Goal: Task Accomplishment & Management: Use online tool/utility

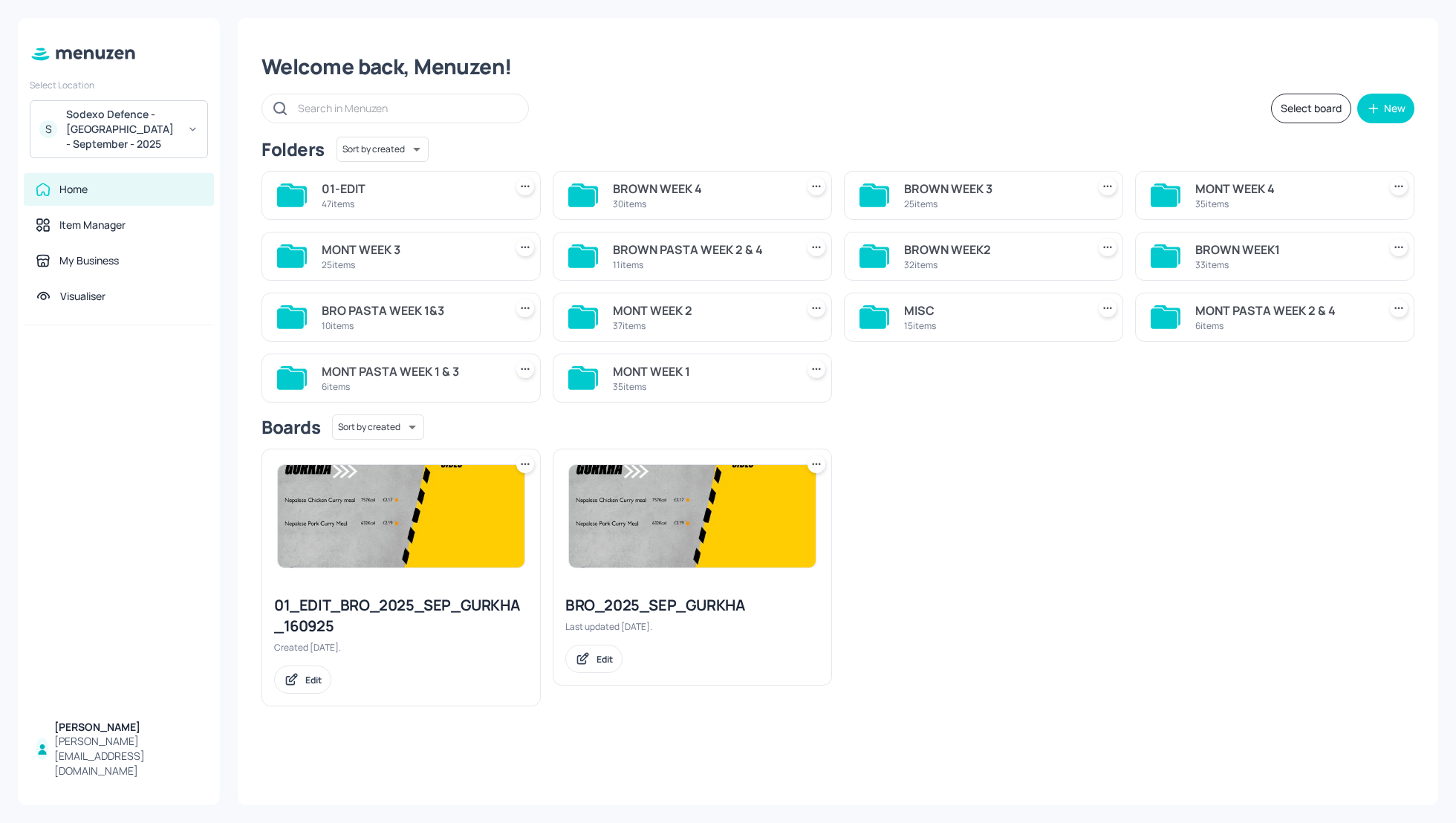
click at [377, 245] on div "MONT WEEK 3" at bounding box center [410, 249] width 177 height 18
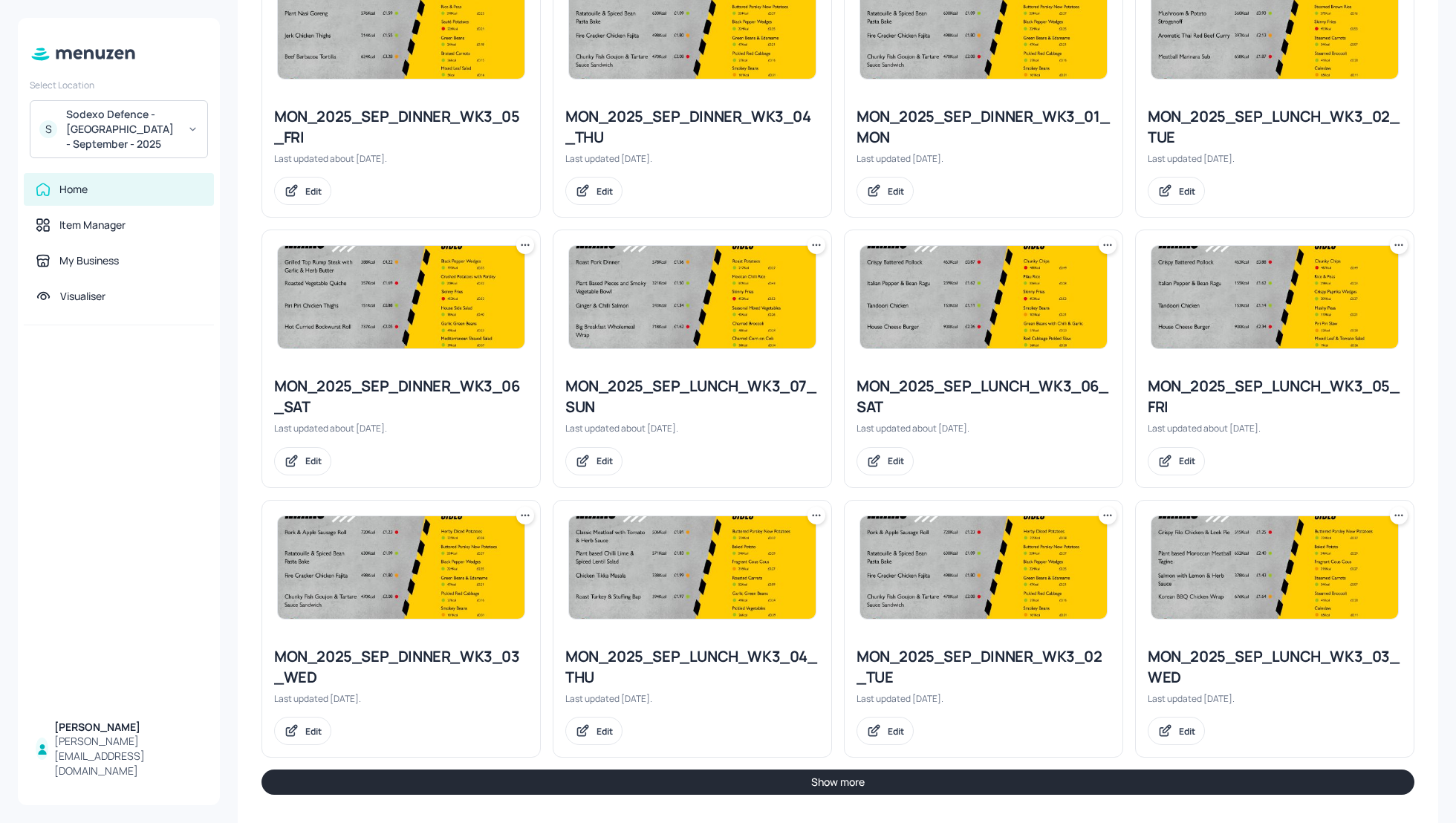
scroll to position [1273, 0]
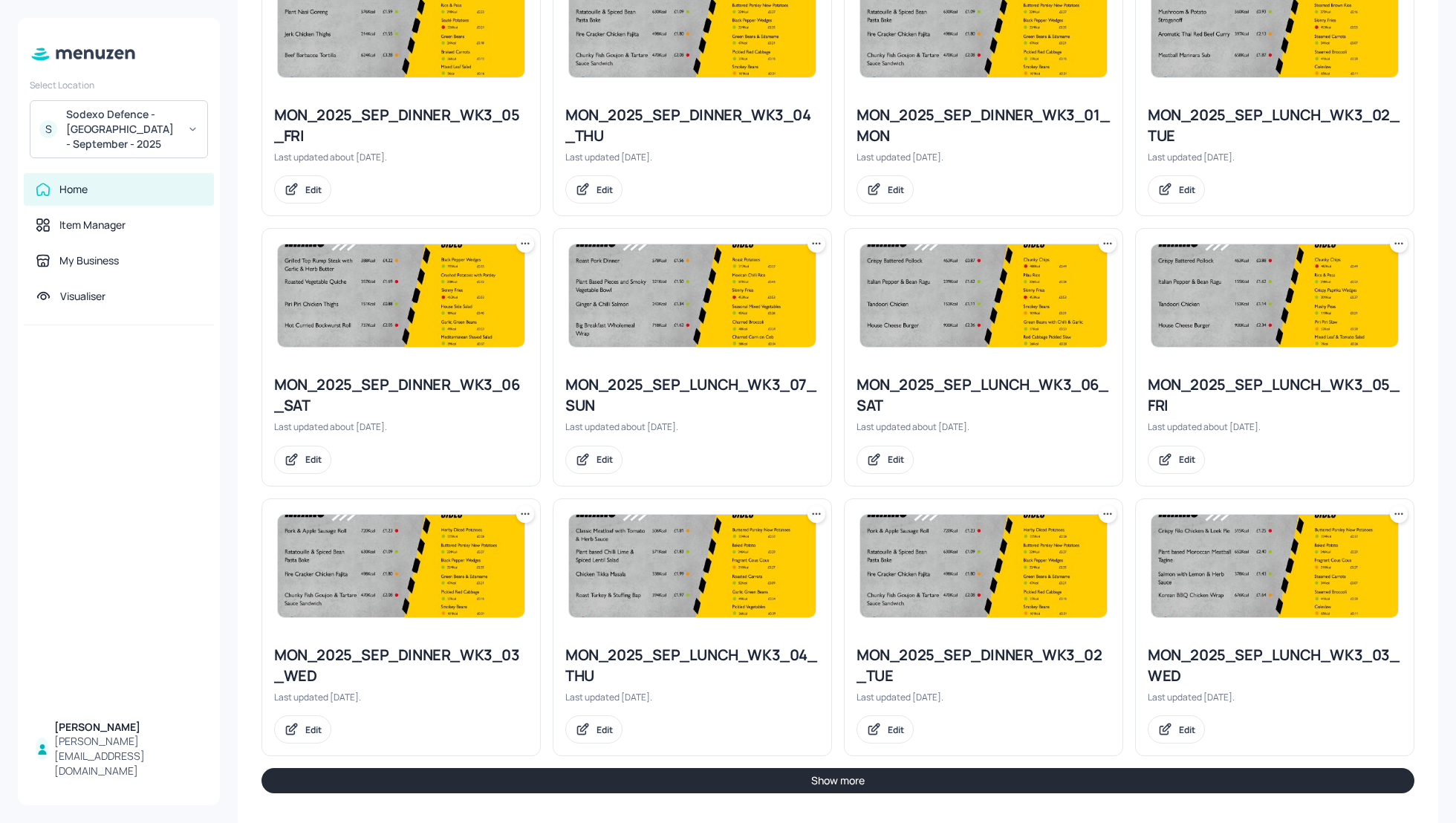
click at [1237, 773] on button "Show more" at bounding box center [837, 780] width 1153 height 25
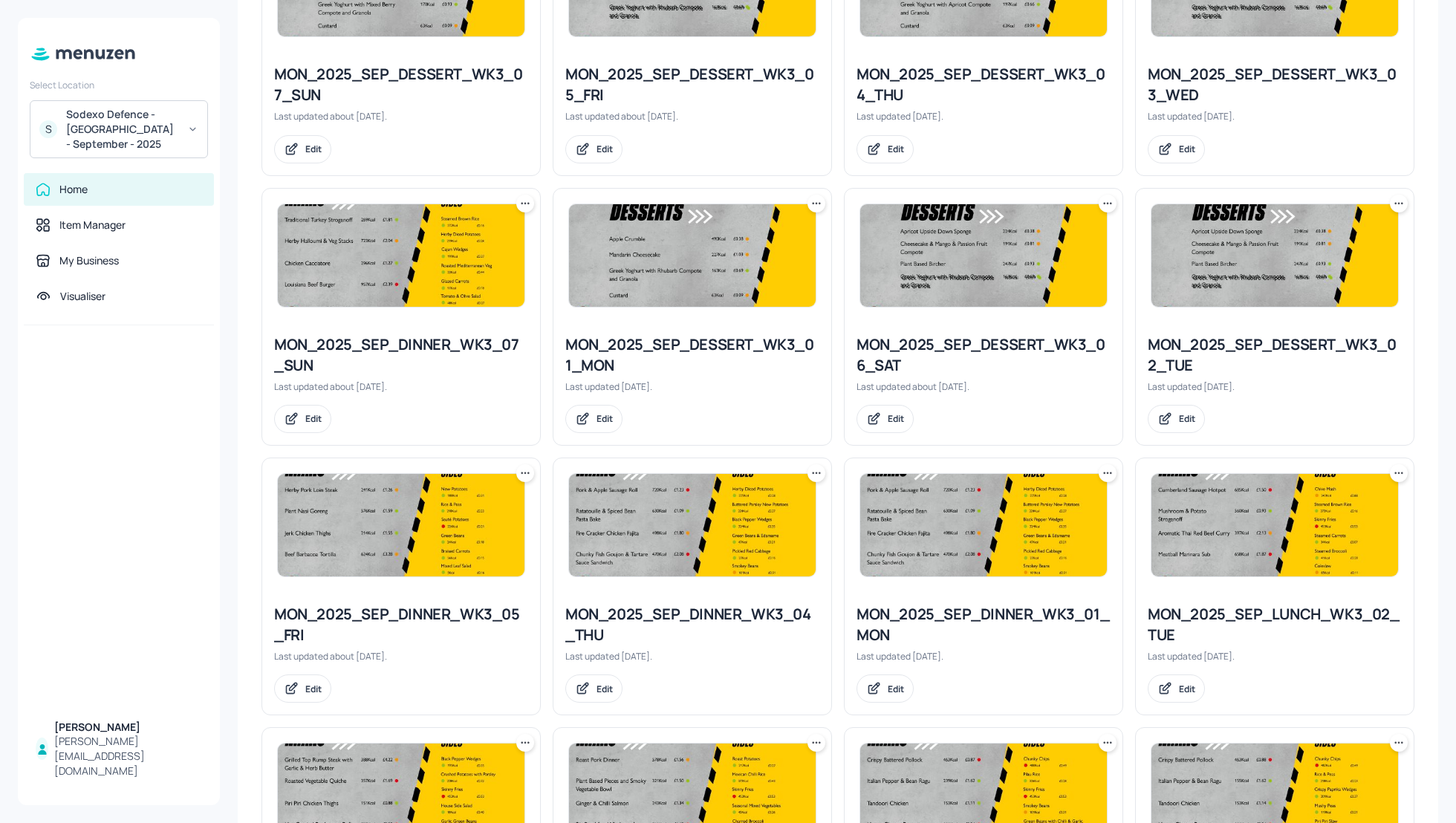
scroll to position [793, 0]
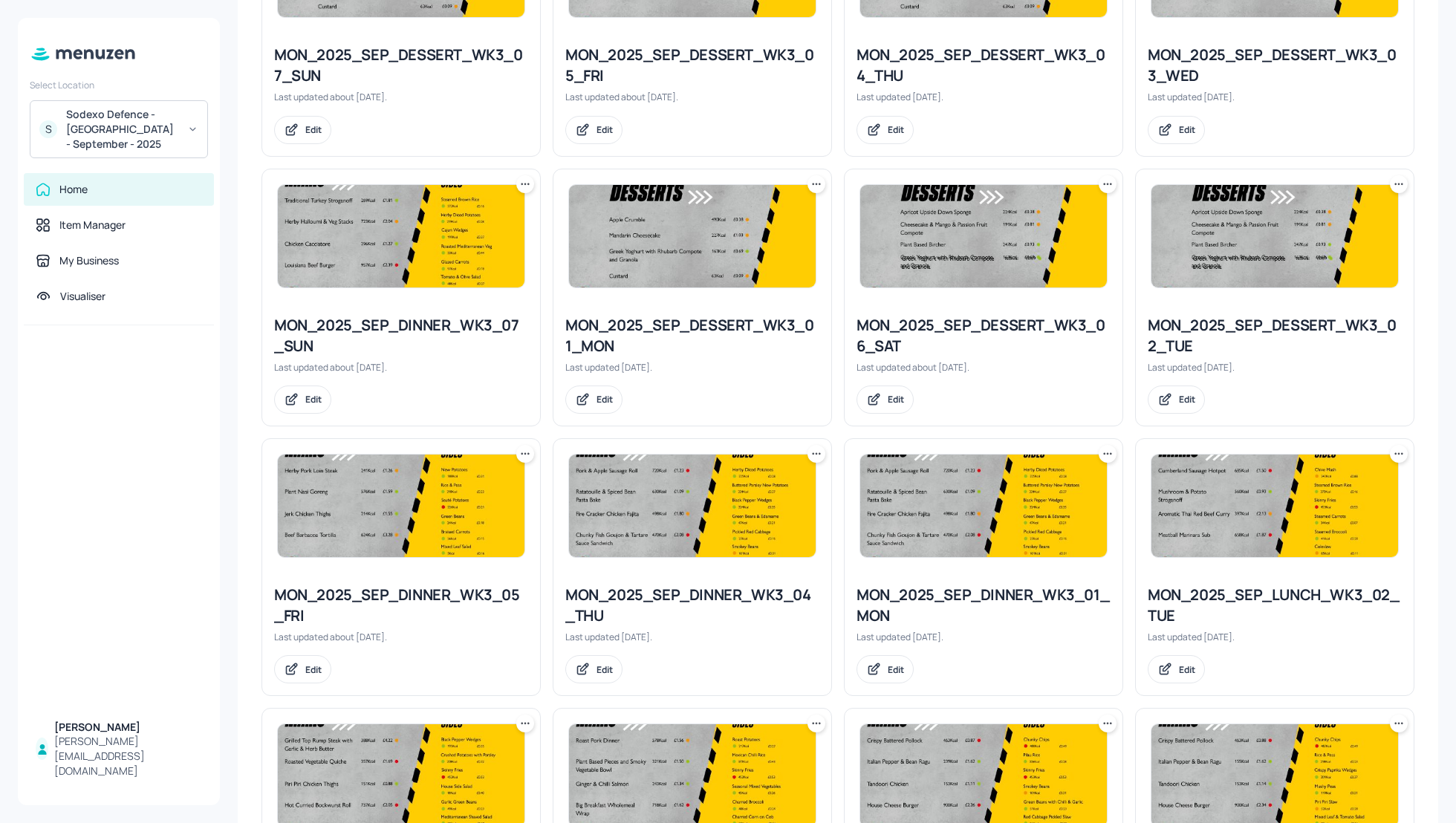
click at [1396, 187] on icon at bounding box center [1398, 184] width 14 height 14
click at [1328, 241] on p "Duplicate" at bounding box center [1320, 238] width 40 height 14
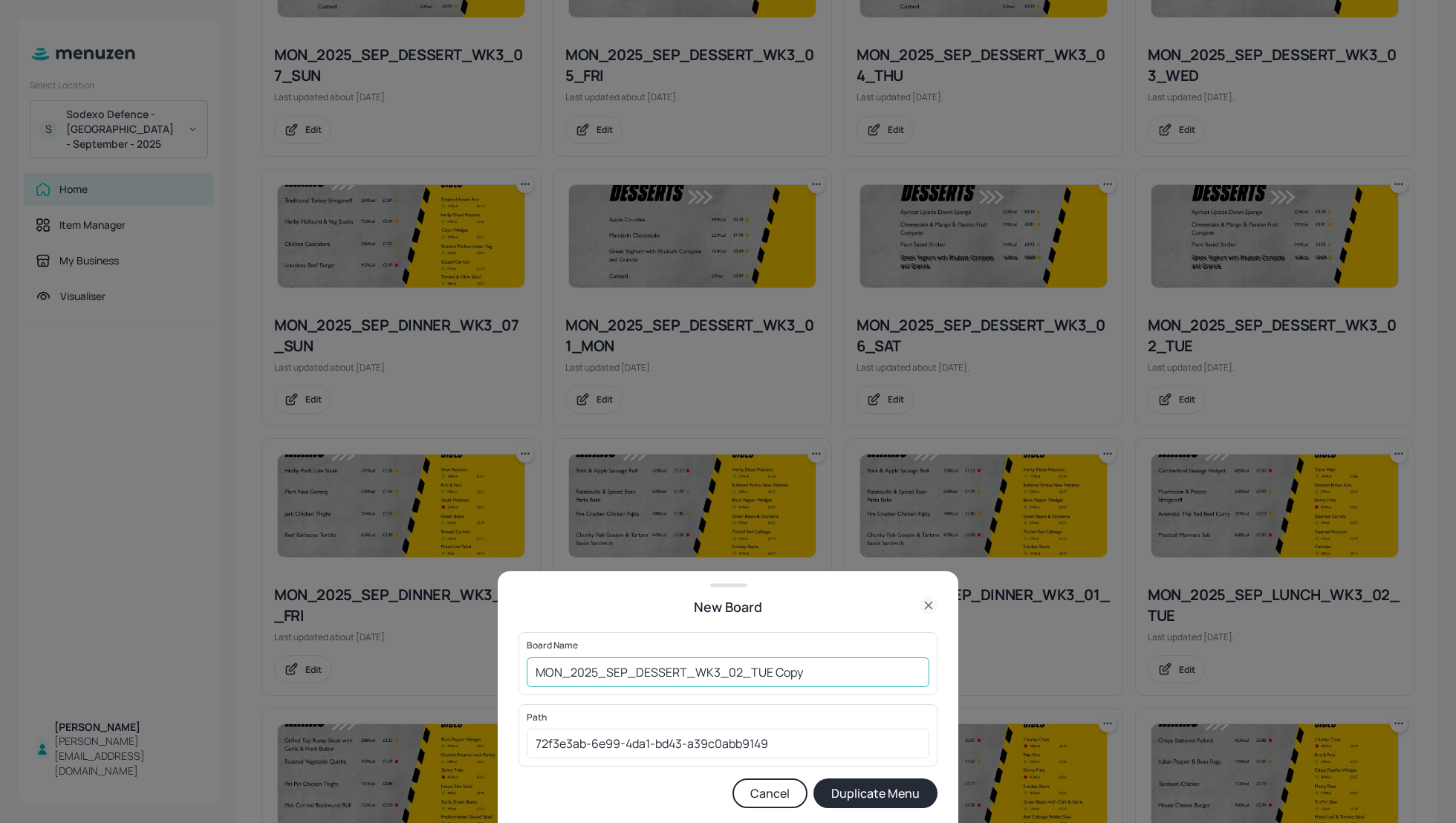
click at [534, 671] on input "MON_2025_SEP_DESSERT_WK3_02_TUE Copy" at bounding box center [728, 672] width 402 height 30
click at [903, 671] on input "01_EDIT_MON_2025_SEP_DESSERT_WK3_02_TUE Copy" at bounding box center [728, 672] width 402 height 30
type input "01_EDIT_MON_2025_SEP_DESSERT_WK3_02_TUE_230925"
click at [900, 793] on button "Duplicate Menu" at bounding box center [875, 793] width 124 height 30
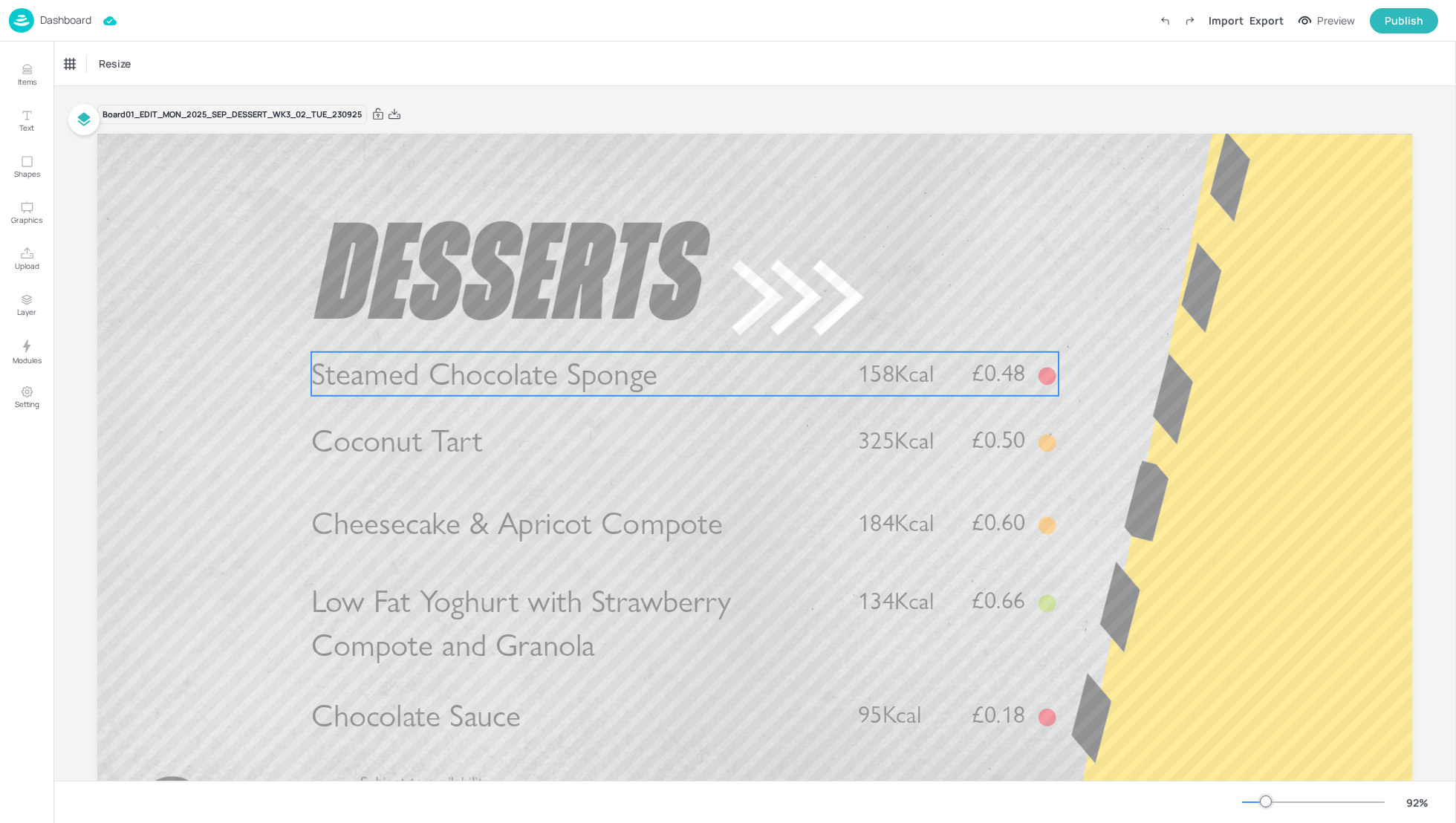
click at [412, 373] on span "Steamed Chocolate Sponge" at bounding box center [484, 373] width 346 height 39
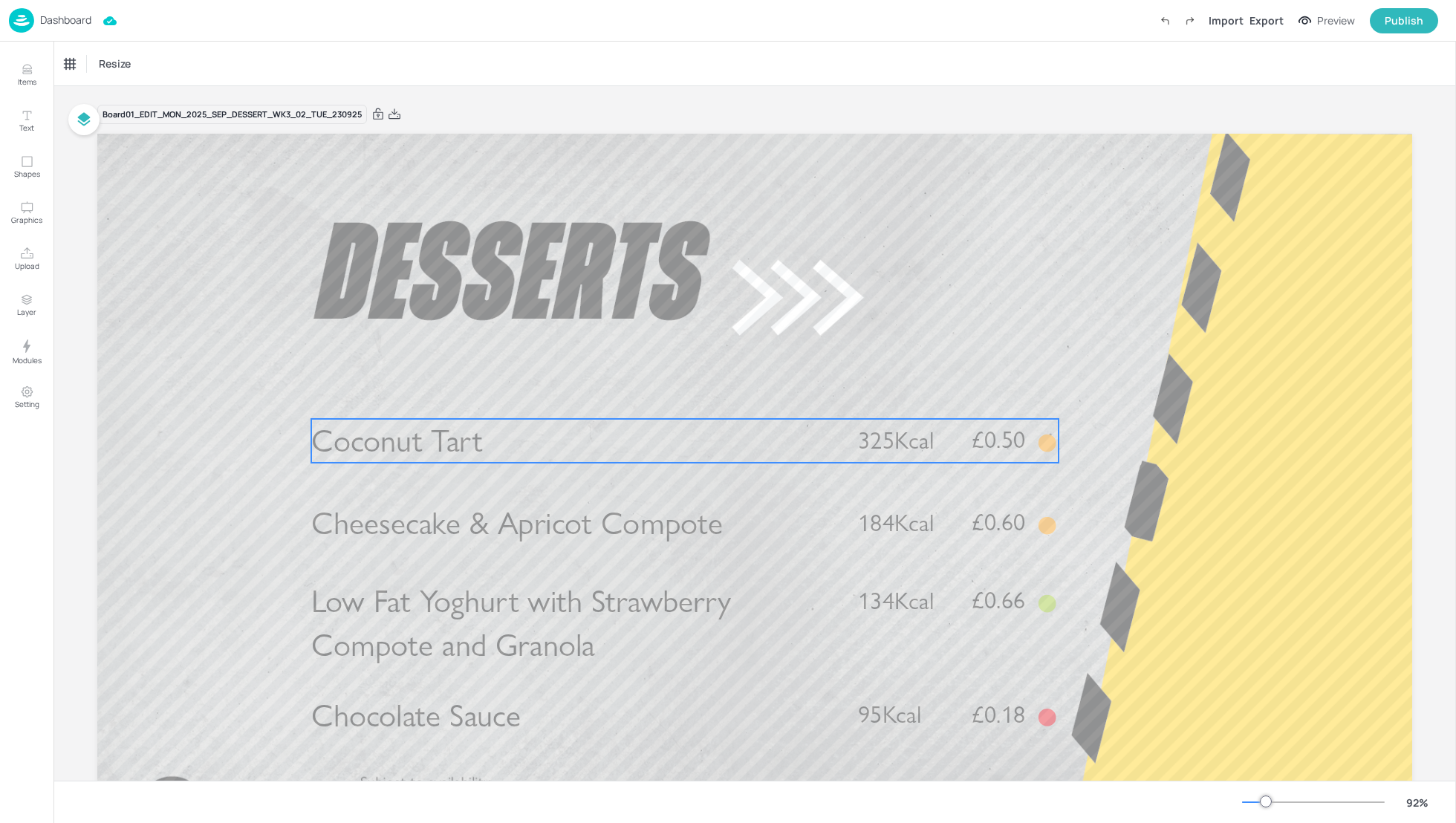
click at [428, 441] on span "Coconut Tart" at bounding box center [396, 441] width 171 height 39
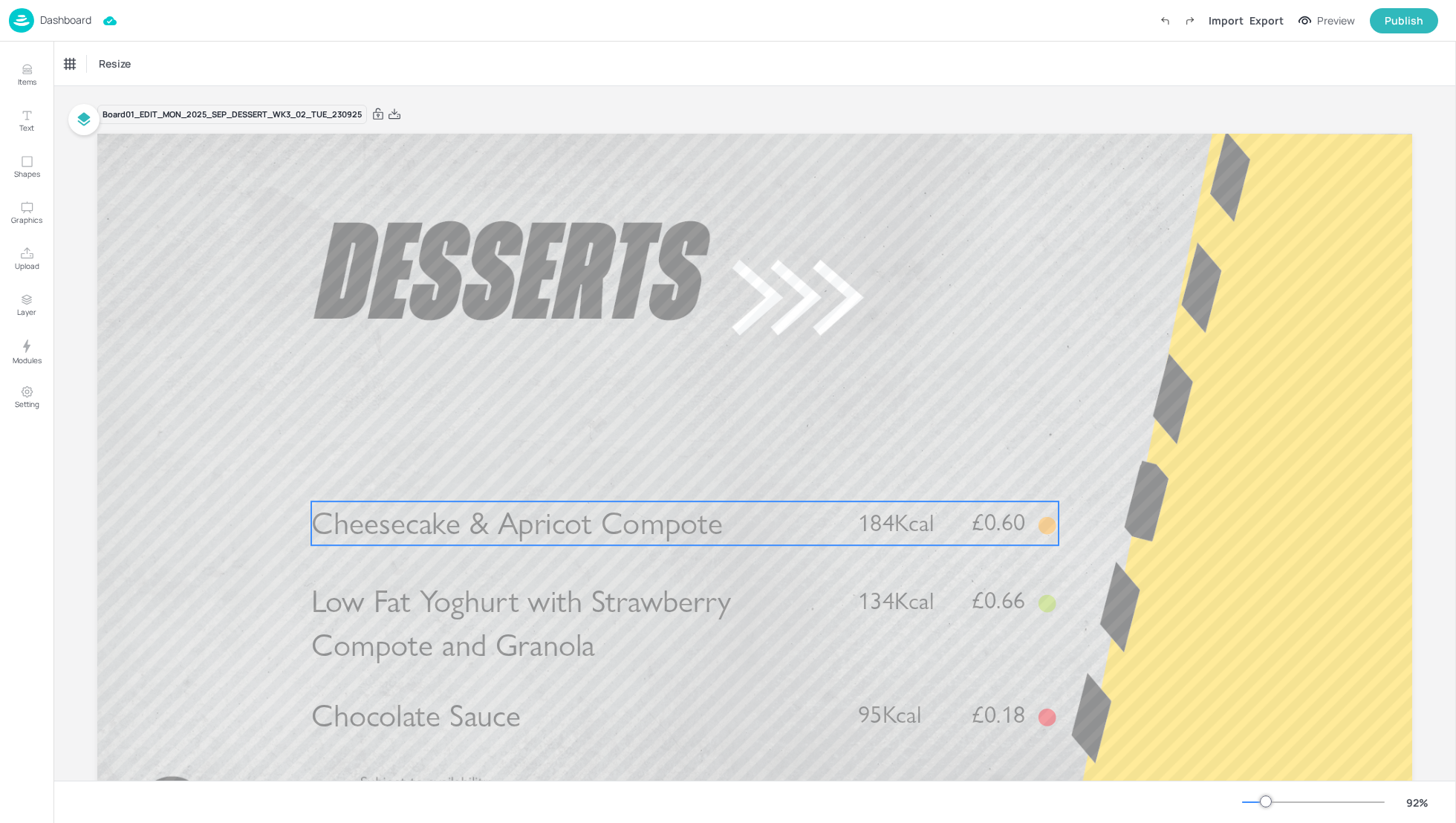
click at [431, 527] on span "Cheesecake & Apricot Compote" at bounding box center [517, 524] width 411 height 39
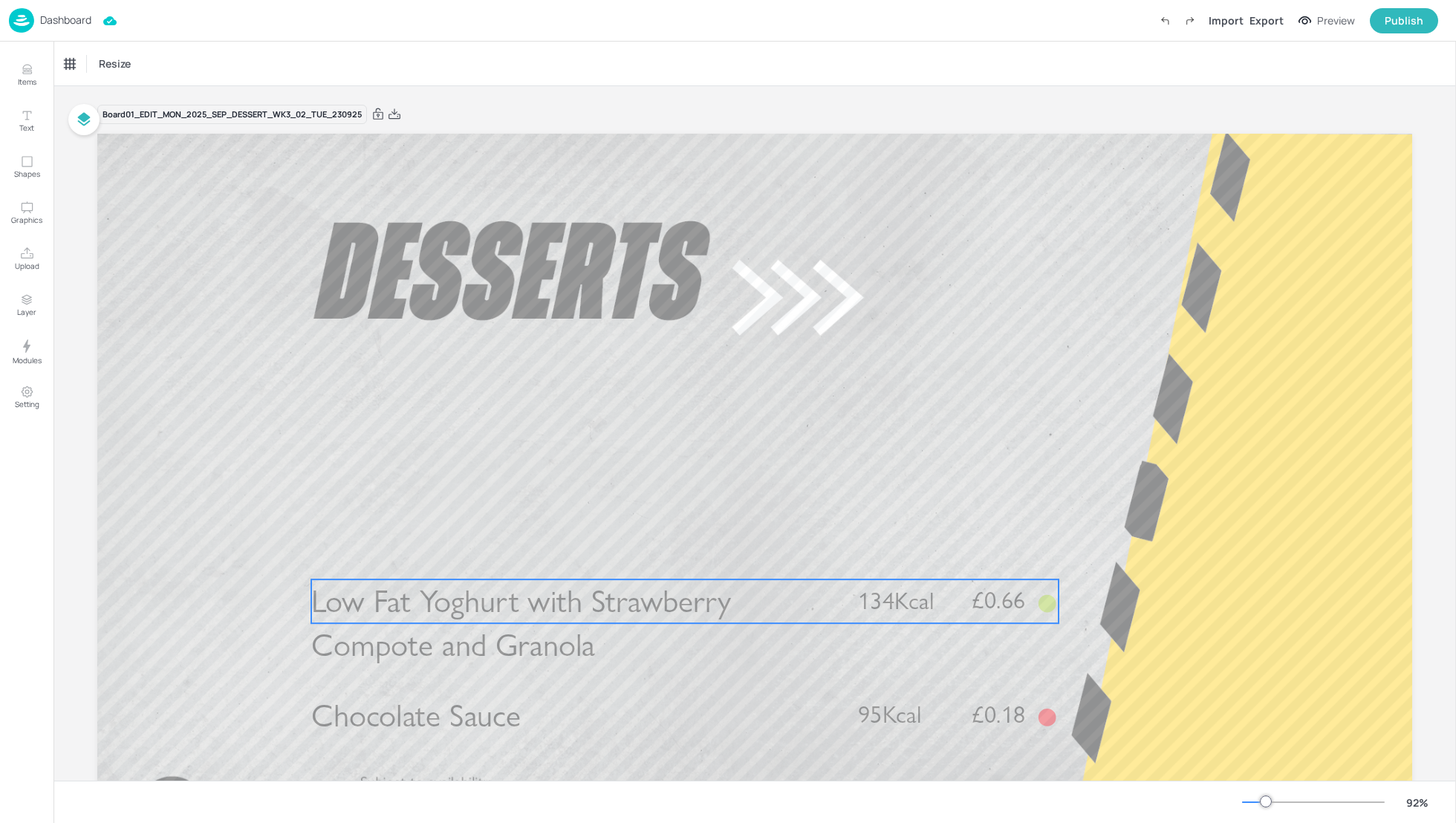
click at [436, 605] on span "Low Fat Yoghurt with Strawberry Compote and Granola" at bounding box center [520, 623] width 420 height 82
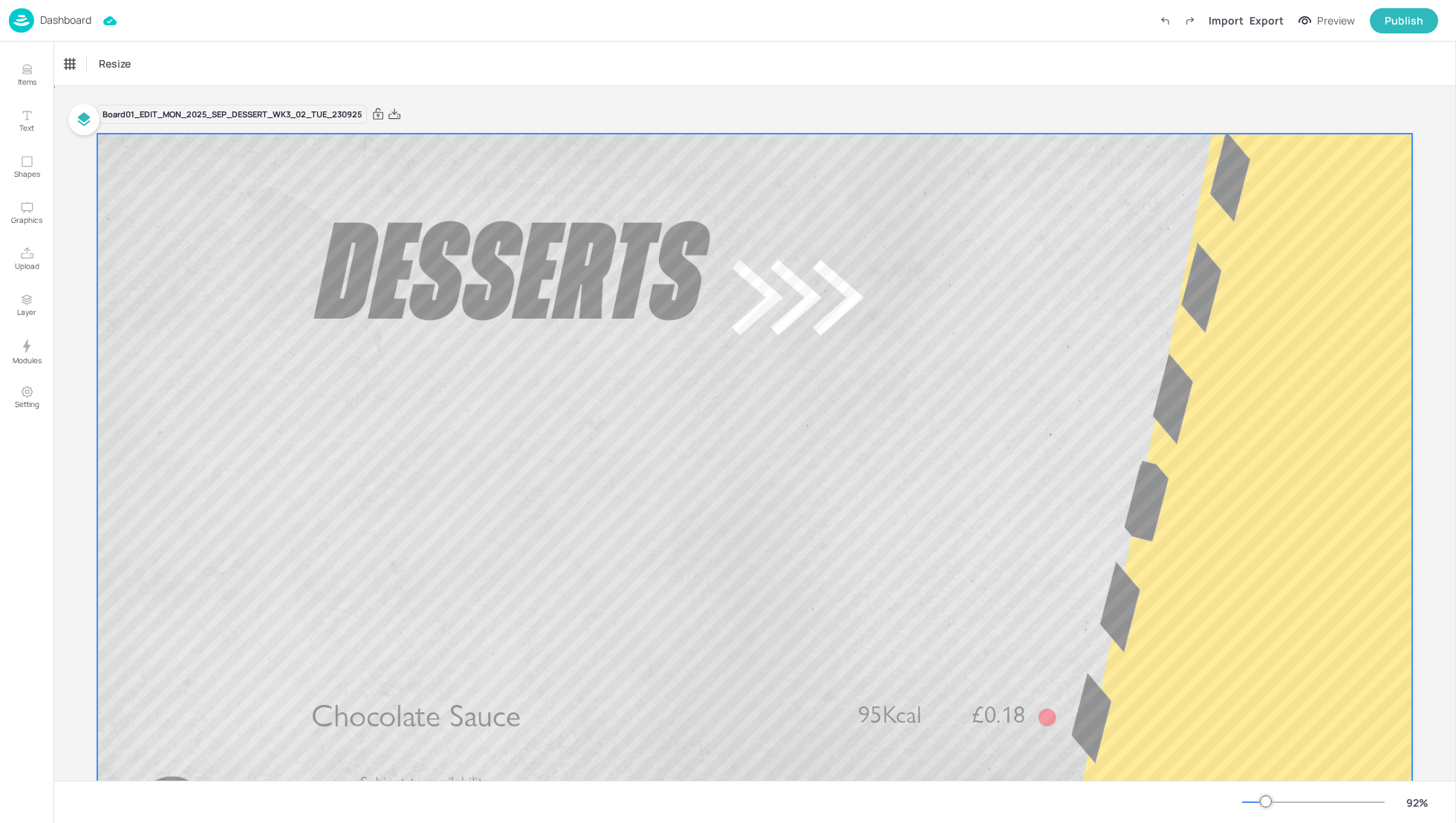
click at [432, 689] on div at bounding box center [754, 503] width 1314 height 740
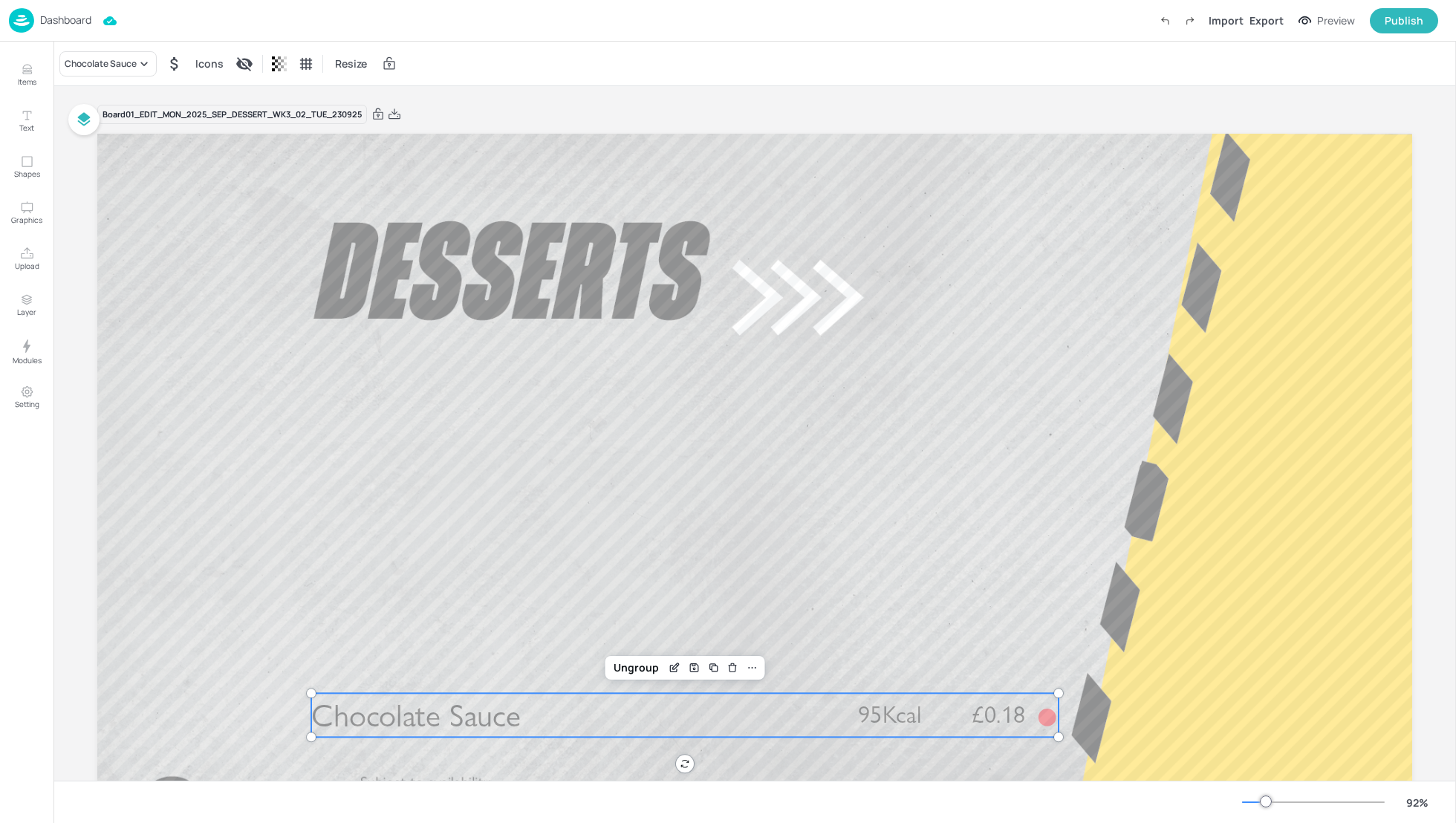
click at [434, 715] on span "Chocolate Sauce" at bounding box center [415, 715] width 210 height 39
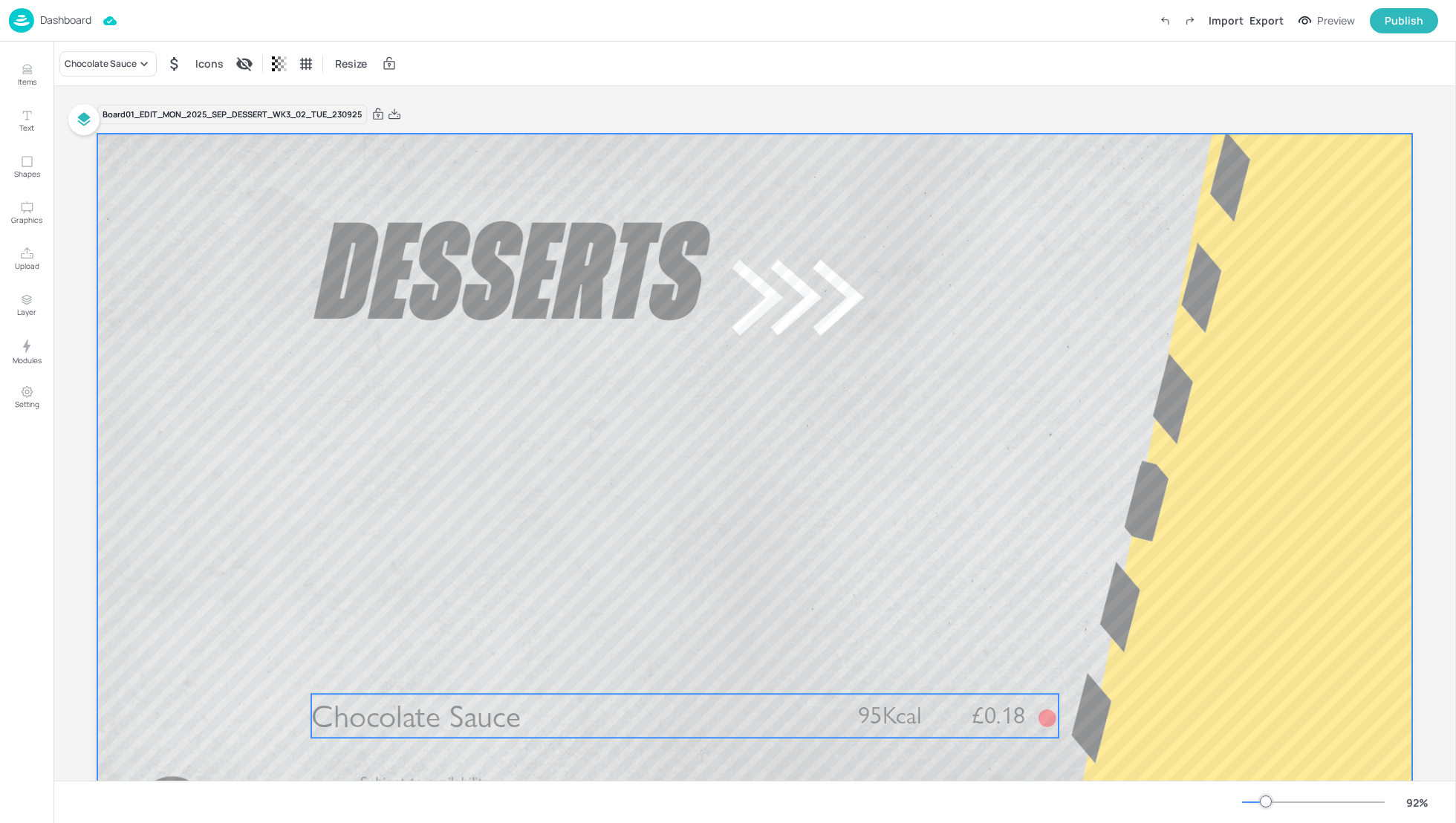
scroll to position [40, 0]
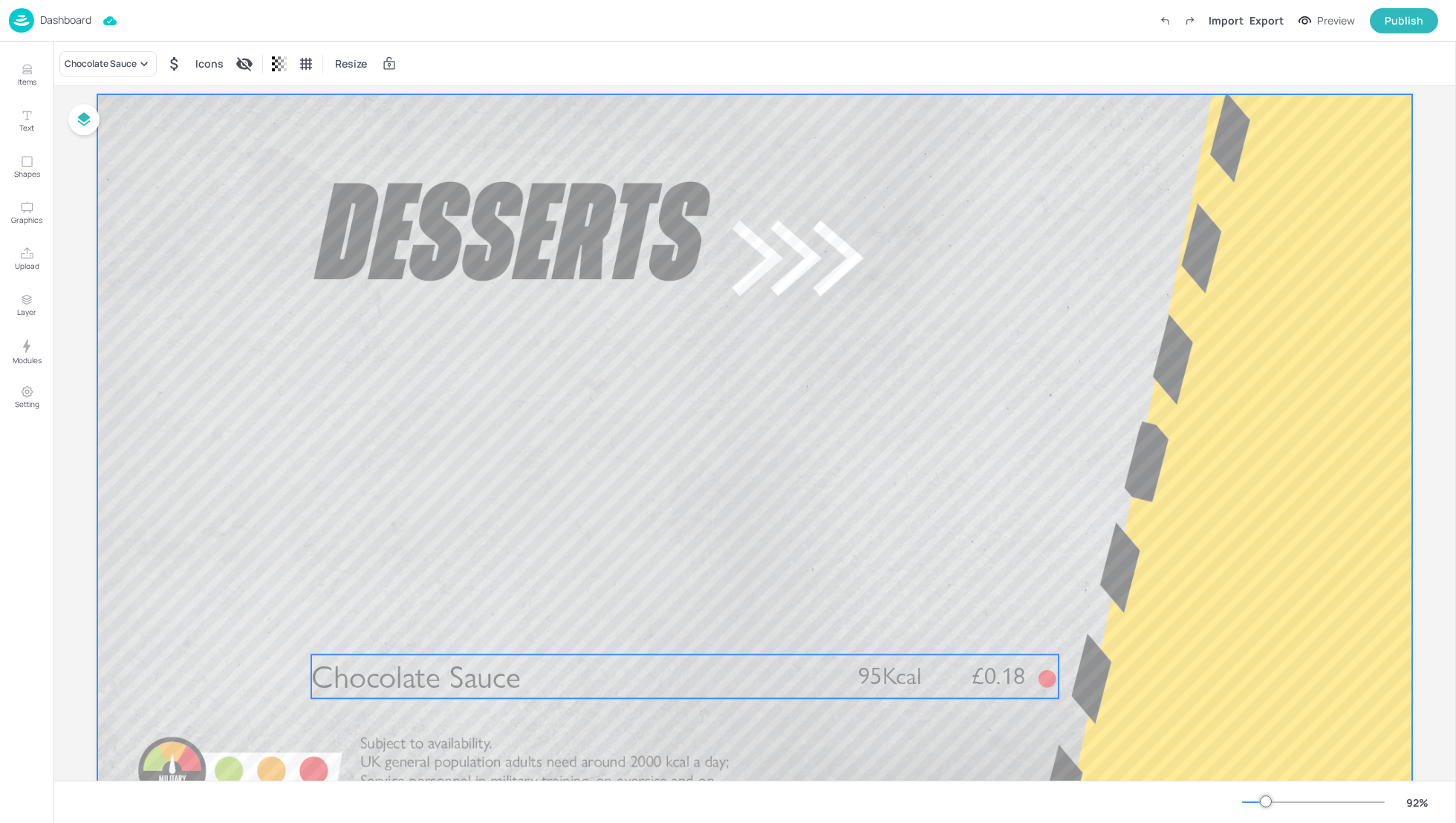
click at [444, 663] on span "Chocolate Sauce" at bounding box center [415, 677] width 210 height 39
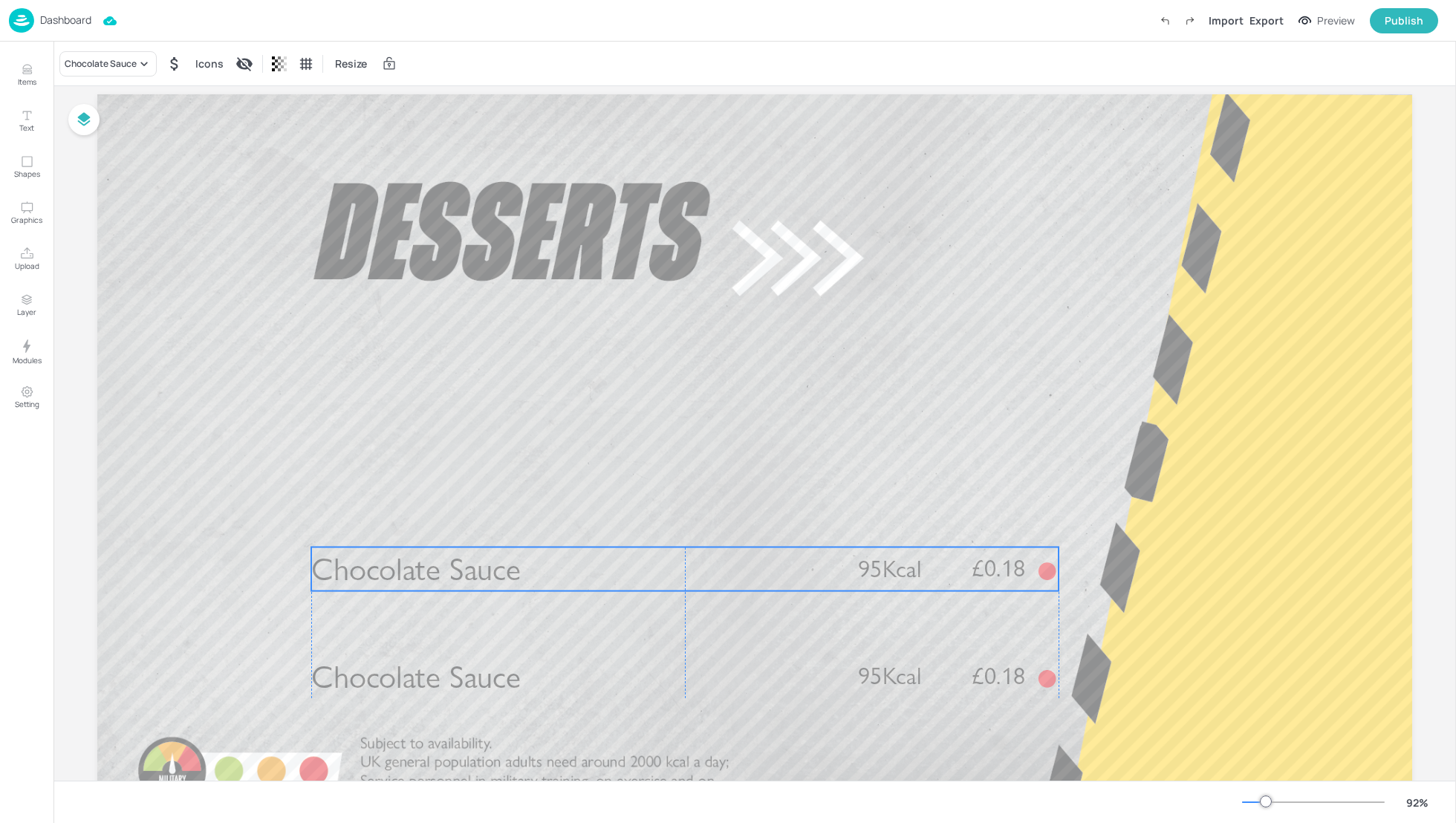
drag, startPoint x: 500, startPoint y: 700, endPoint x: 494, endPoint y: 587, distance: 113.2
click at [494, 587] on span "Chocolate Sauce" at bounding box center [415, 568] width 210 height 39
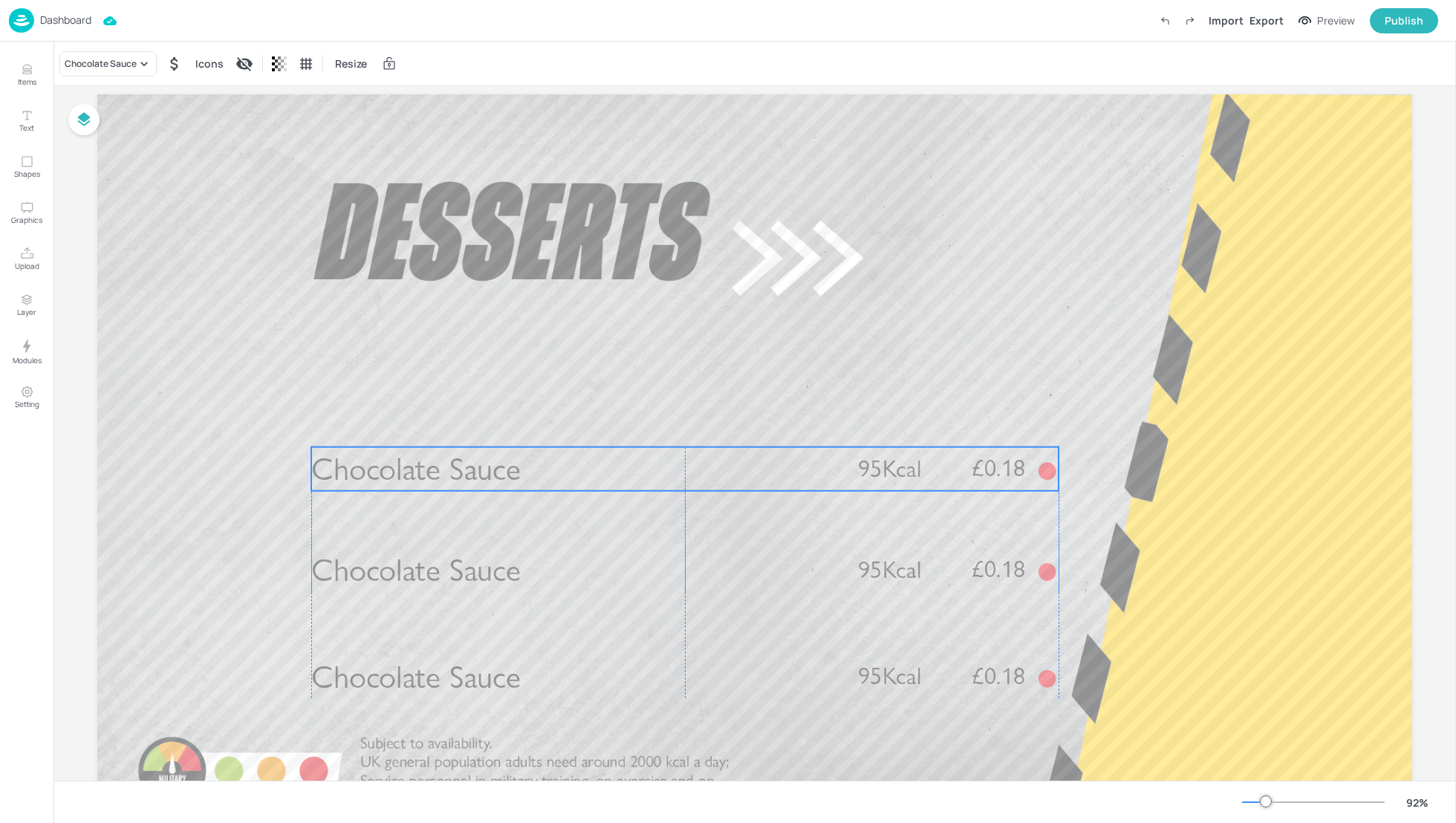
drag, startPoint x: 494, startPoint y: 580, endPoint x: 486, endPoint y: 472, distance: 108.3
click at [486, 472] on span "Chocolate Sauce" at bounding box center [415, 469] width 210 height 39
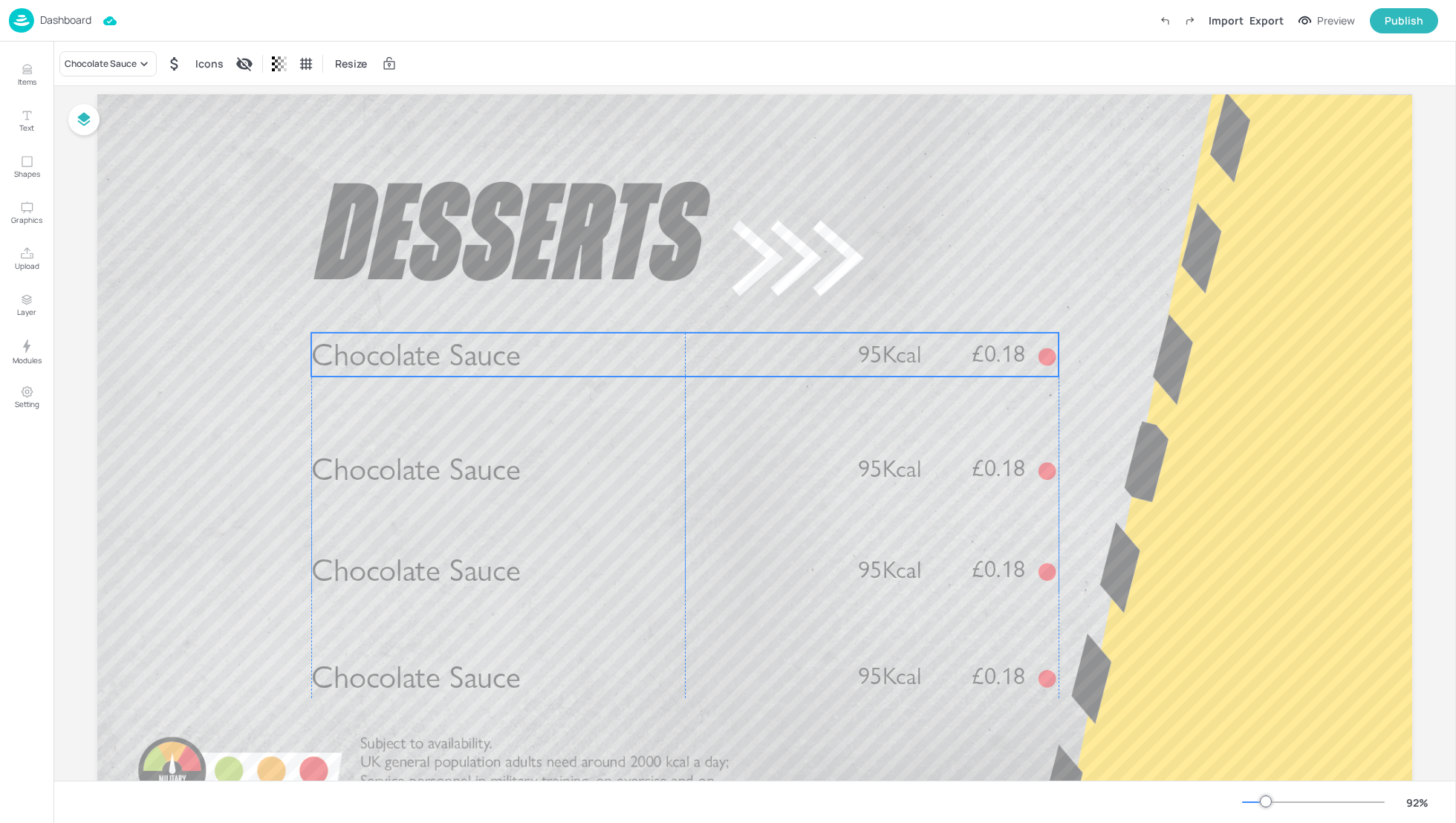
drag, startPoint x: 495, startPoint y: 474, endPoint x: 489, endPoint y: 354, distance: 120.1
click at [489, 354] on span "Chocolate Sauce" at bounding box center [415, 355] width 210 height 39
click at [103, 71] on div "Chocolate Sauce" at bounding box center [108, 63] width 98 height 25
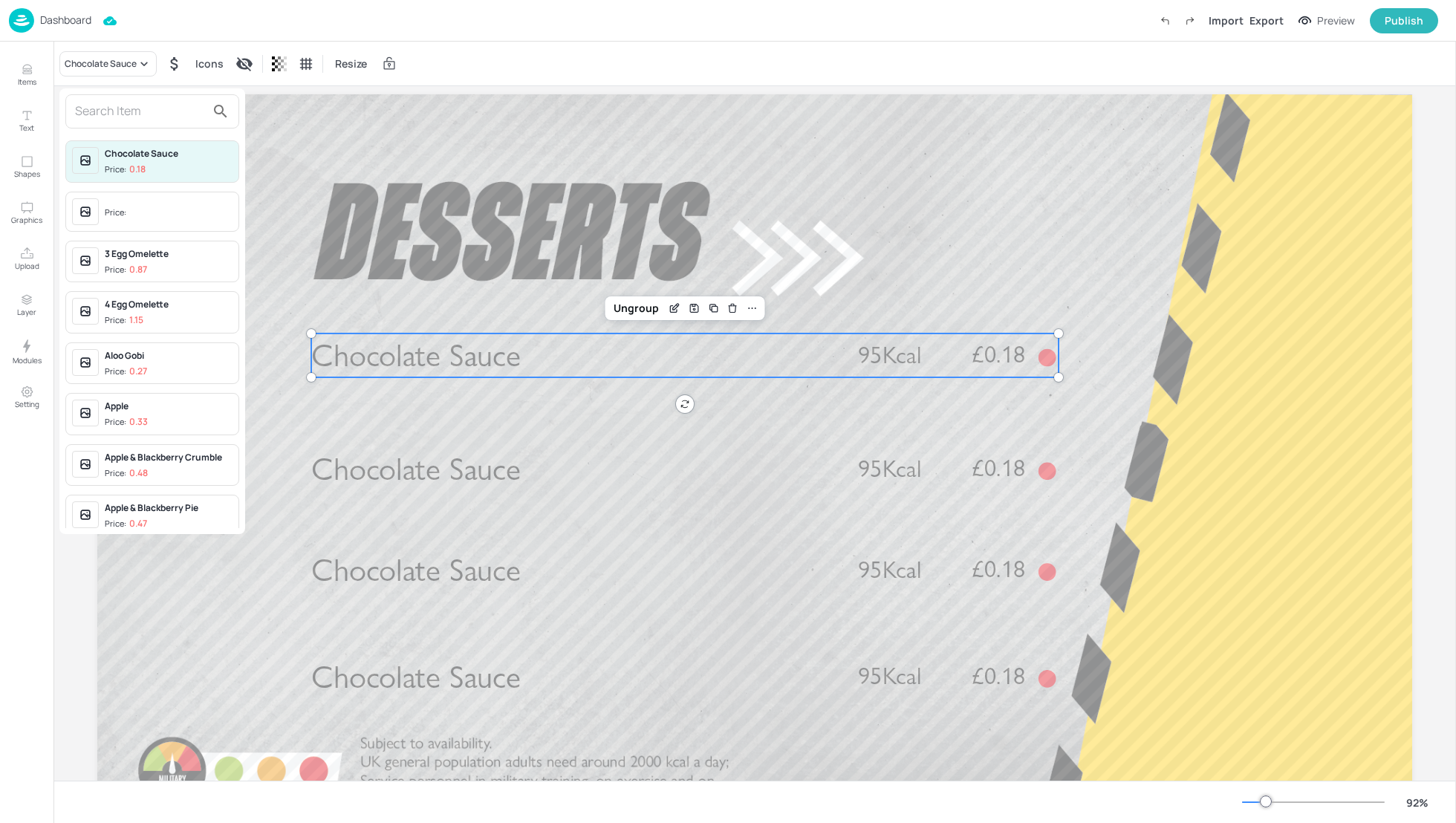
click at [100, 110] on input "text" at bounding box center [140, 111] width 131 height 24
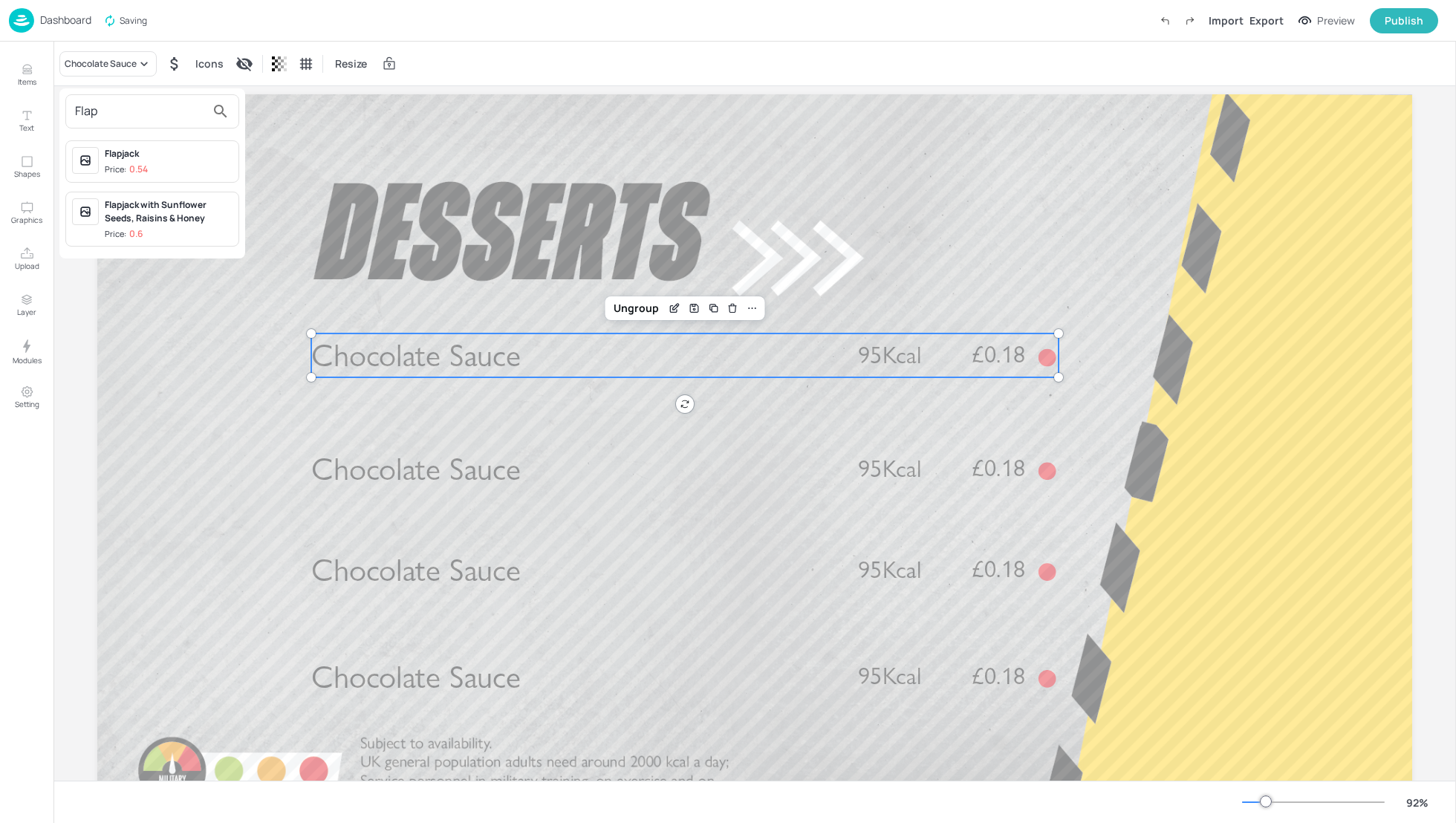
type input "Flap"
click at [122, 155] on div "Flapjack" at bounding box center [168, 154] width 128 height 14
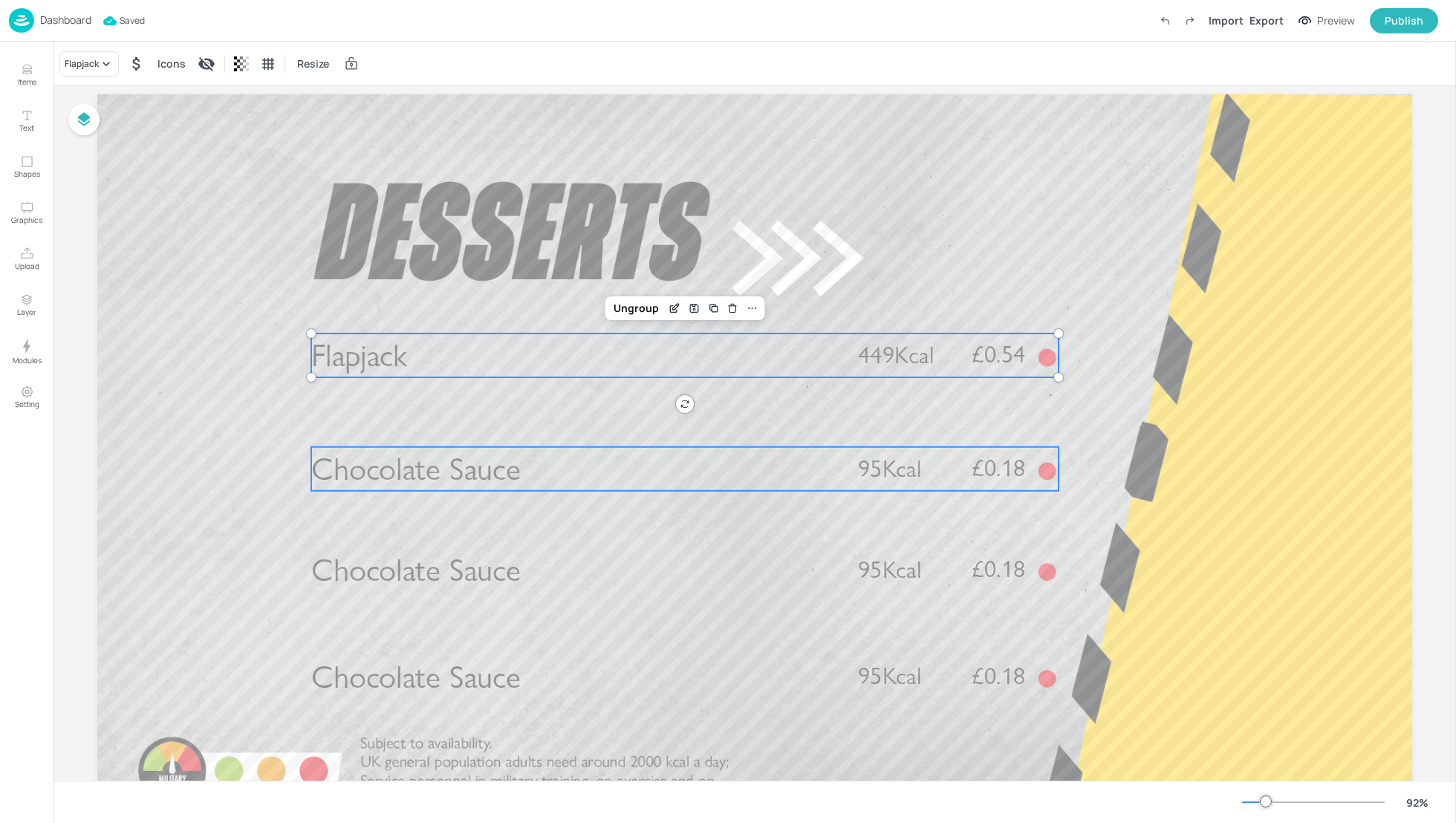
click at [375, 463] on span "Chocolate Sauce" at bounding box center [415, 469] width 210 height 39
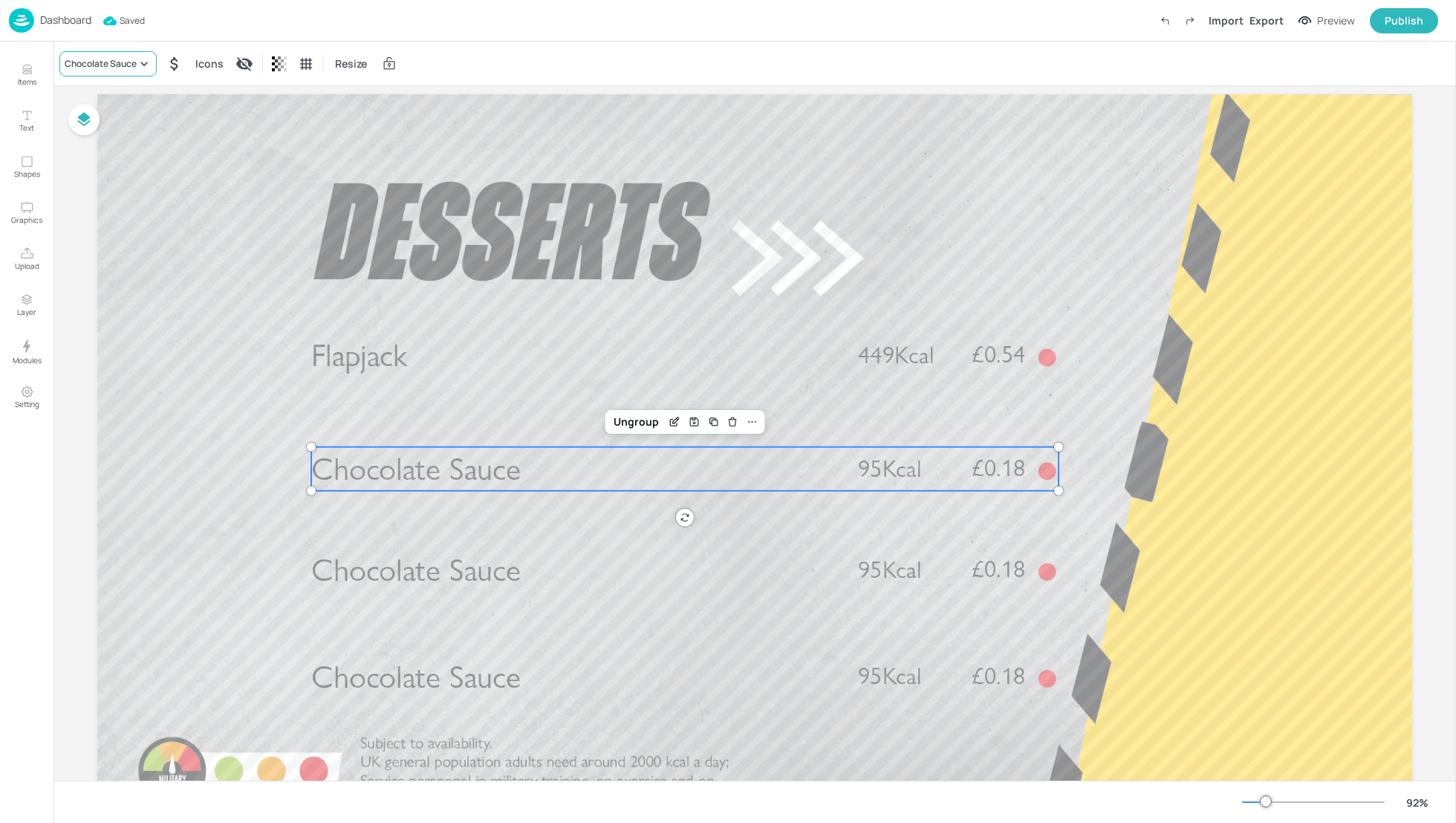
click at [106, 68] on div "Chocolate Sauce" at bounding box center [101, 64] width 72 height 14
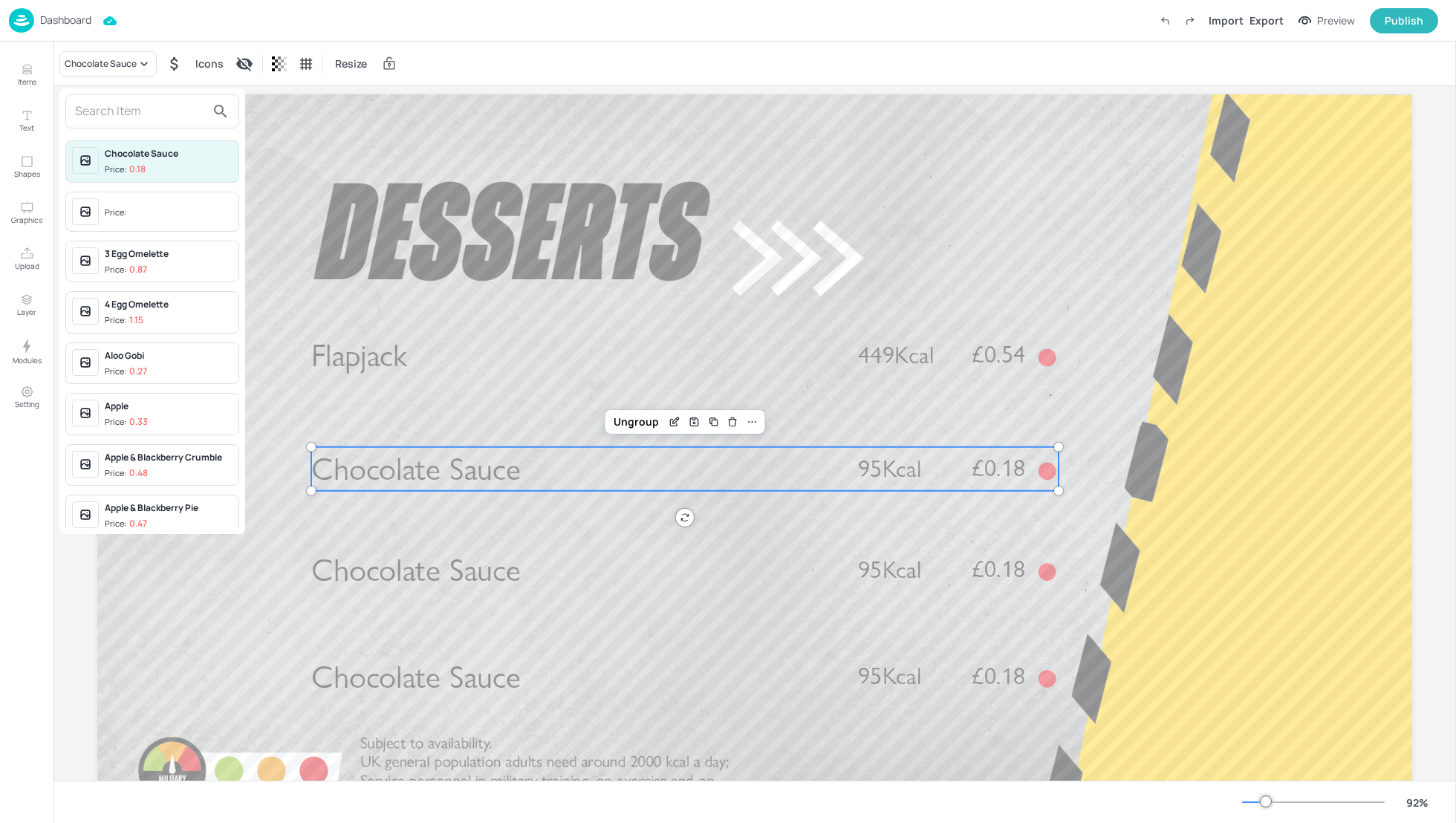
click at [101, 113] on input "text" at bounding box center [140, 111] width 131 height 24
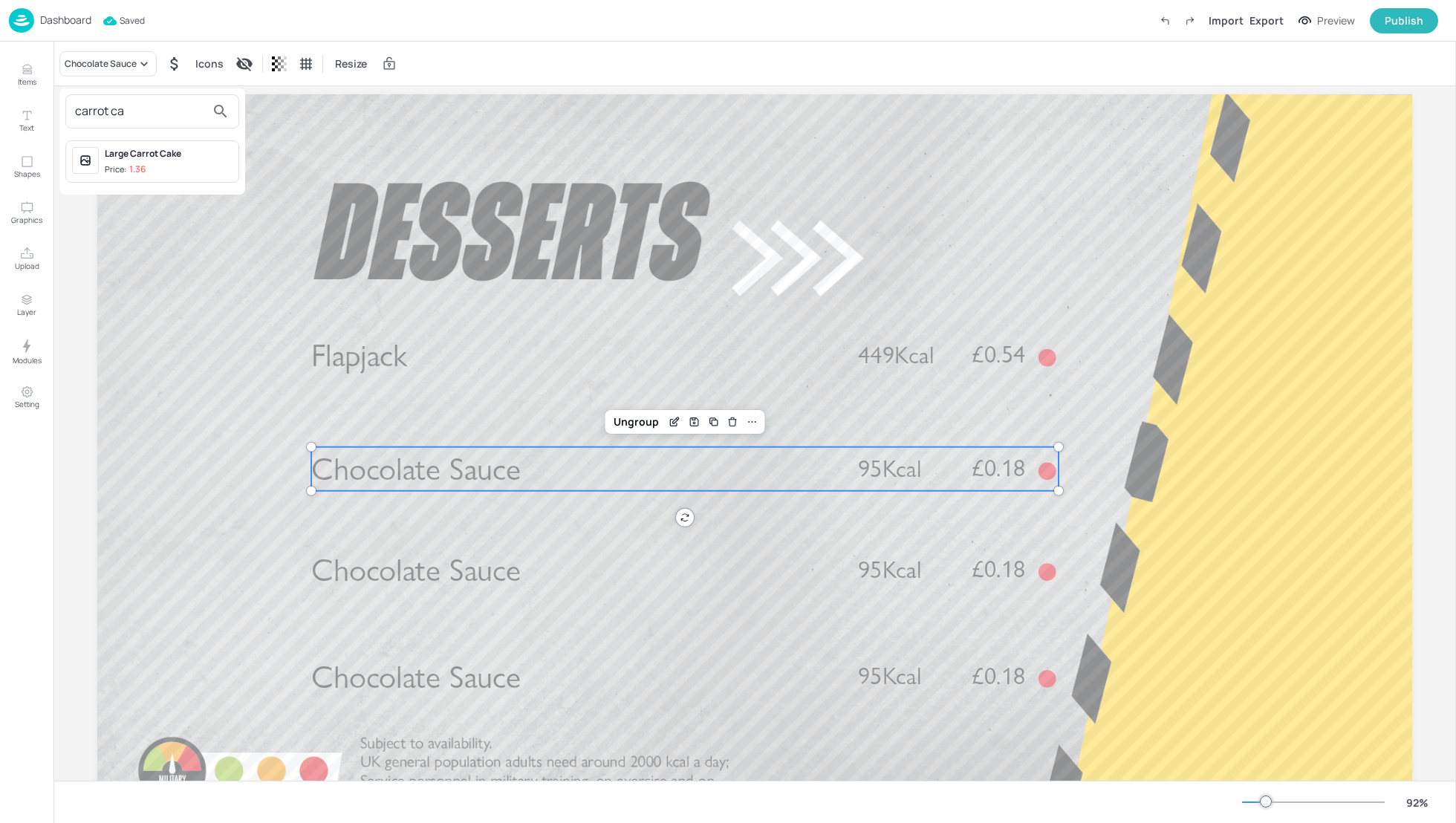
type input "carrot ca"
click at [142, 165] on p "1.36" at bounding box center [137, 169] width 16 height 11
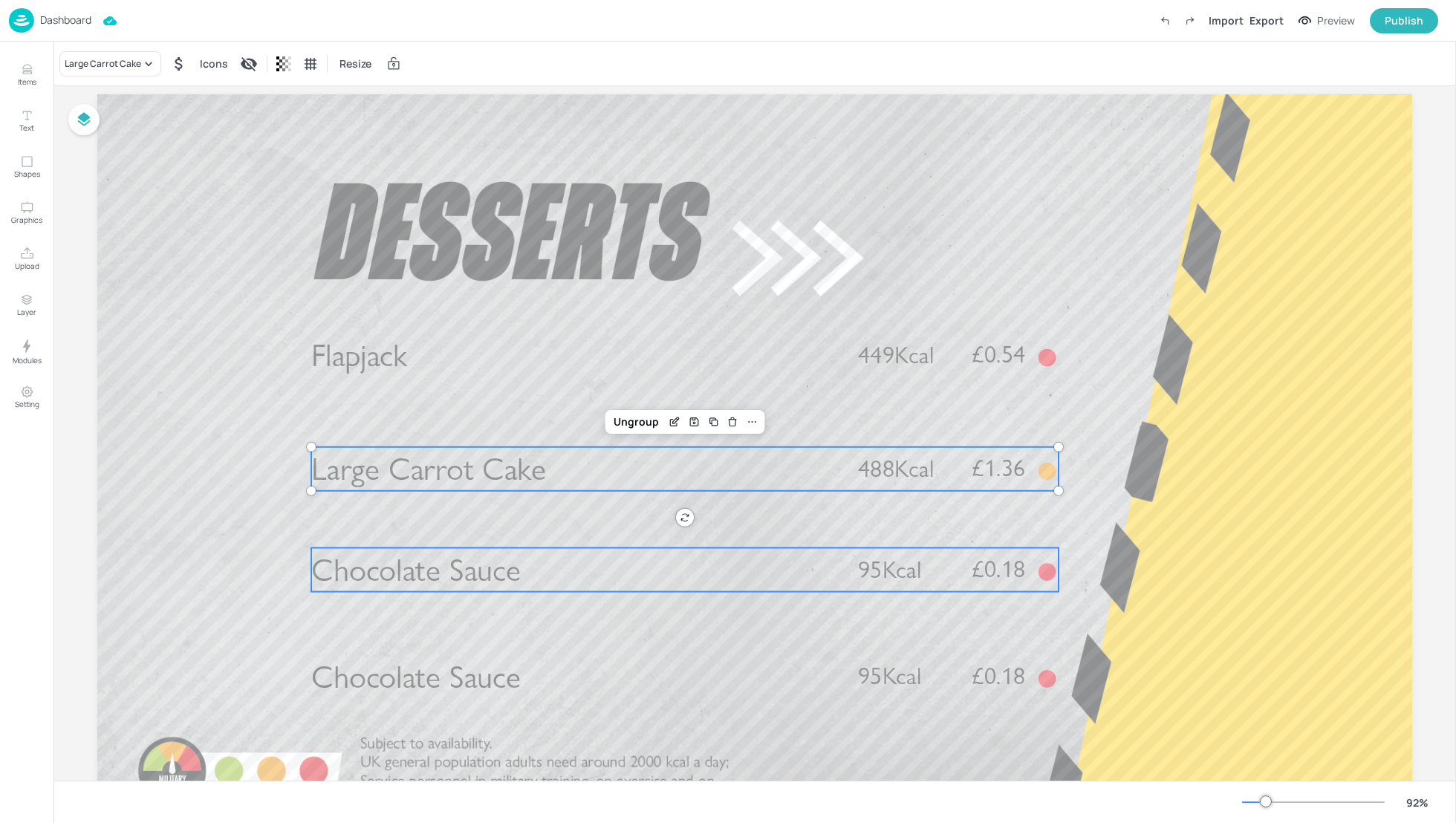
click at [400, 571] on span "Chocolate Sauce" at bounding box center [415, 569] width 210 height 39
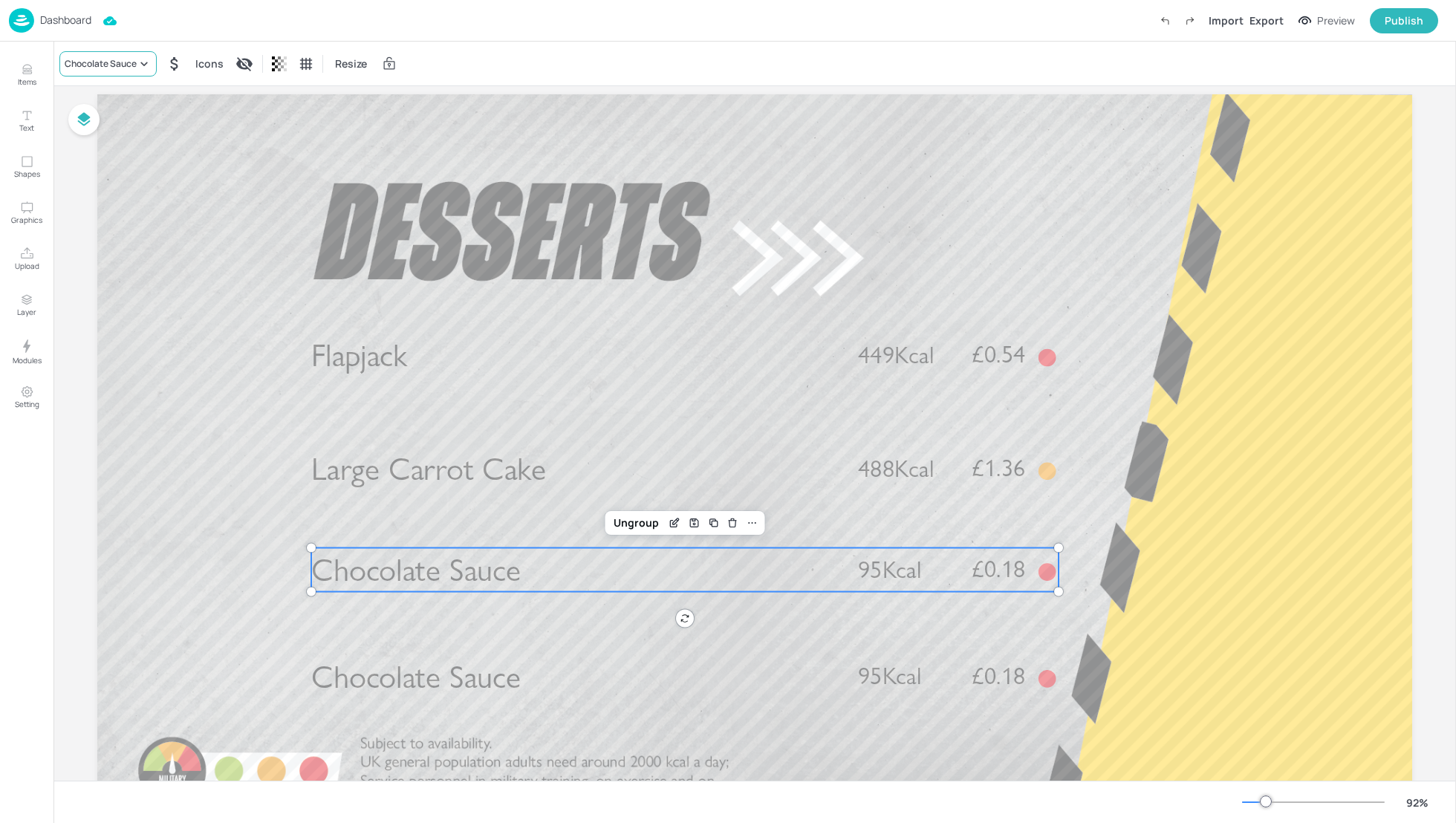
click at [81, 68] on div "Chocolate Sauce" at bounding box center [101, 64] width 72 height 14
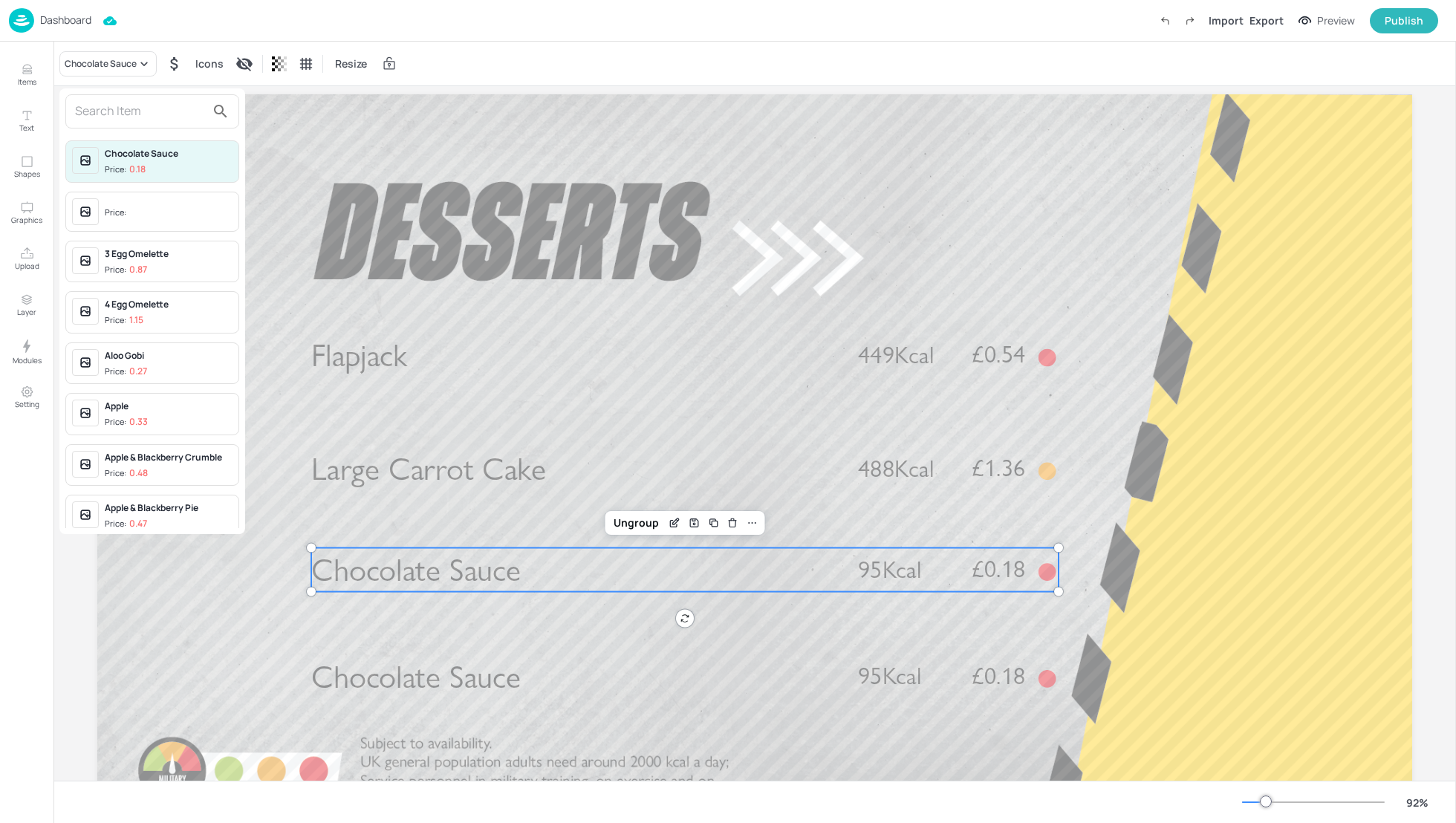
click at [107, 110] on input "text" at bounding box center [140, 111] width 131 height 24
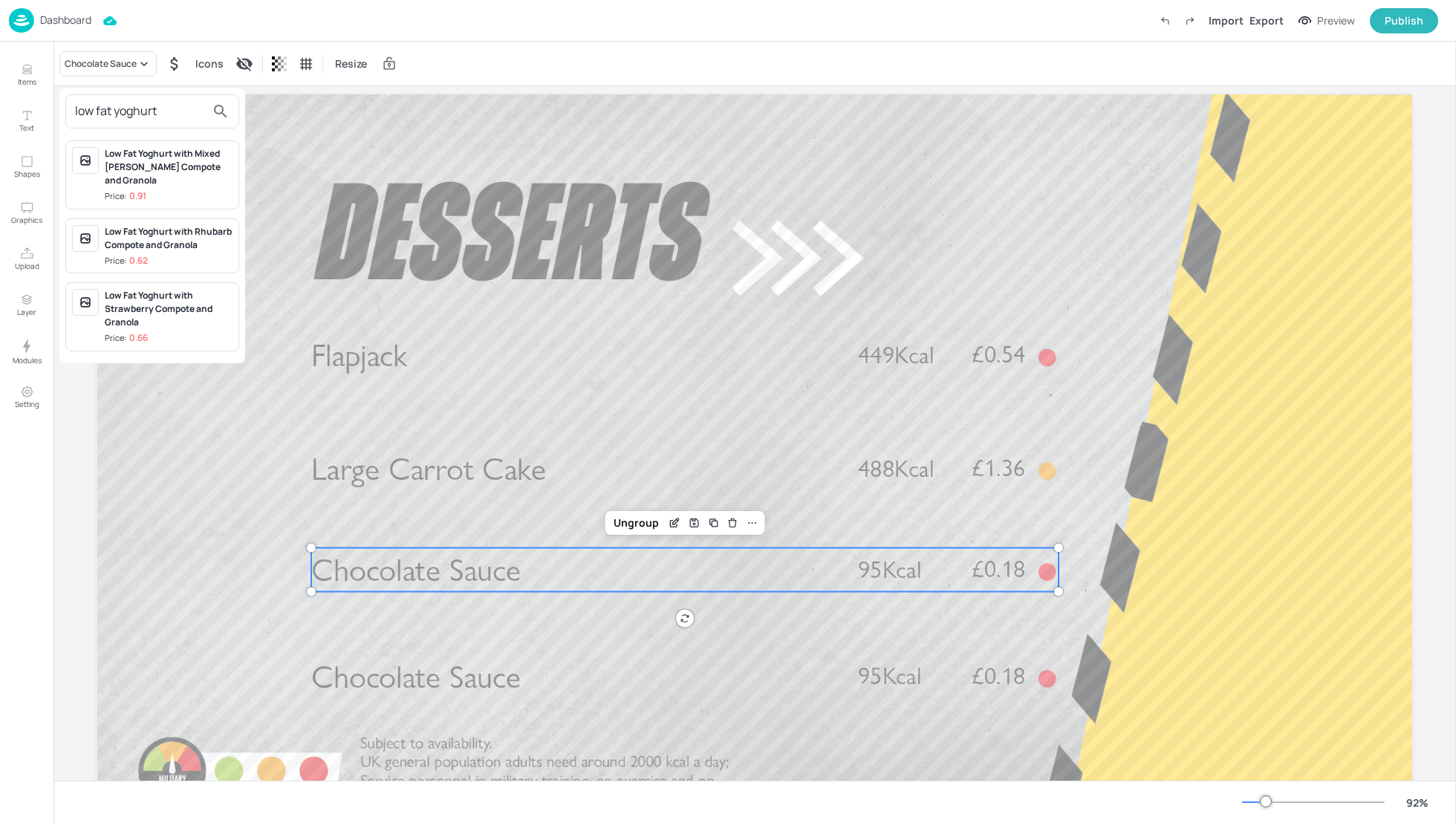
type input "low fat yoghurt"
click at [171, 167] on div "Low Fat Yoghurt with Mixed Berry Compote and Granola" at bounding box center [168, 167] width 128 height 40
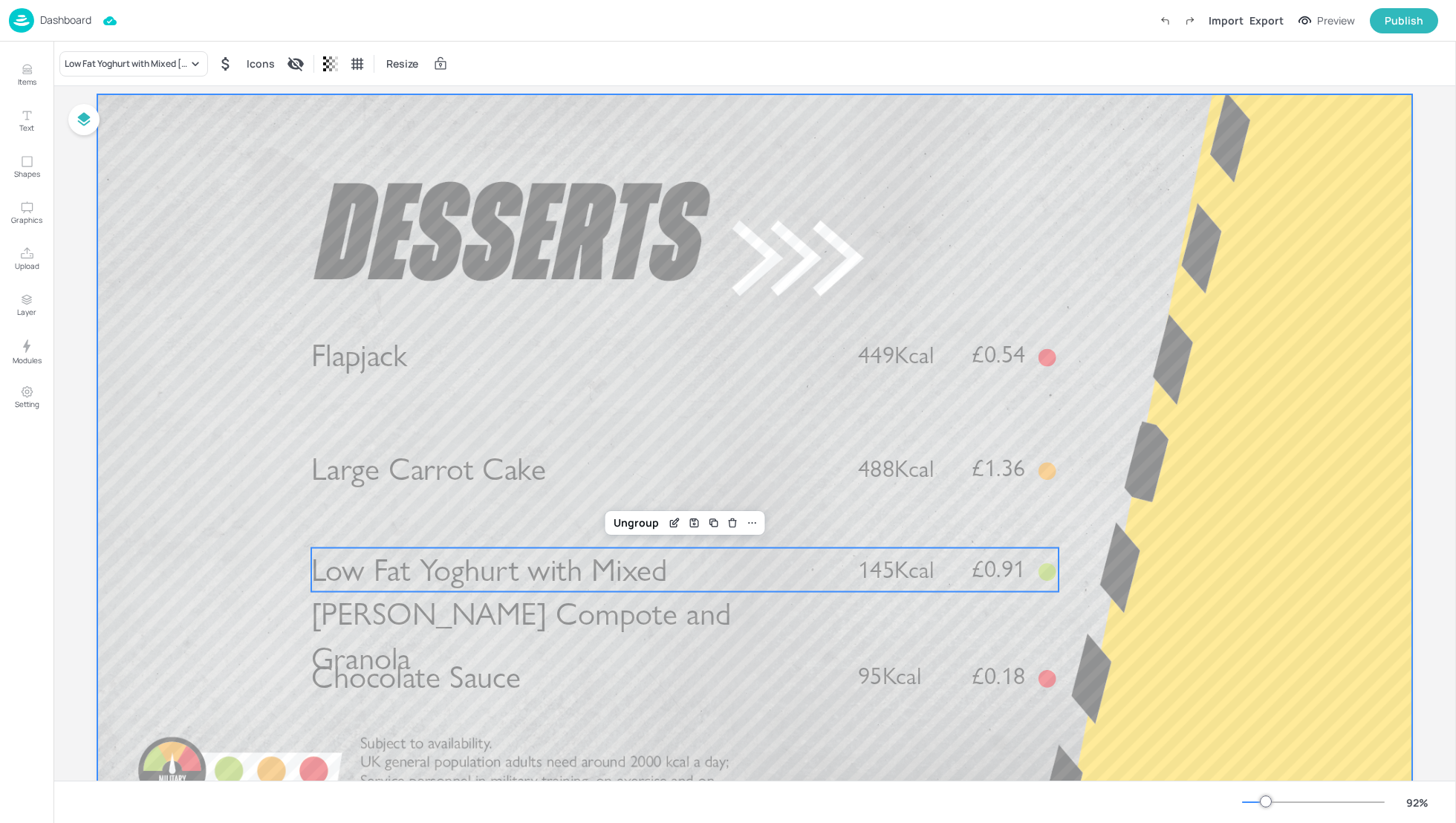
click at [1133, 456] on div at bounding box center [754, 464] width 1314 height 740
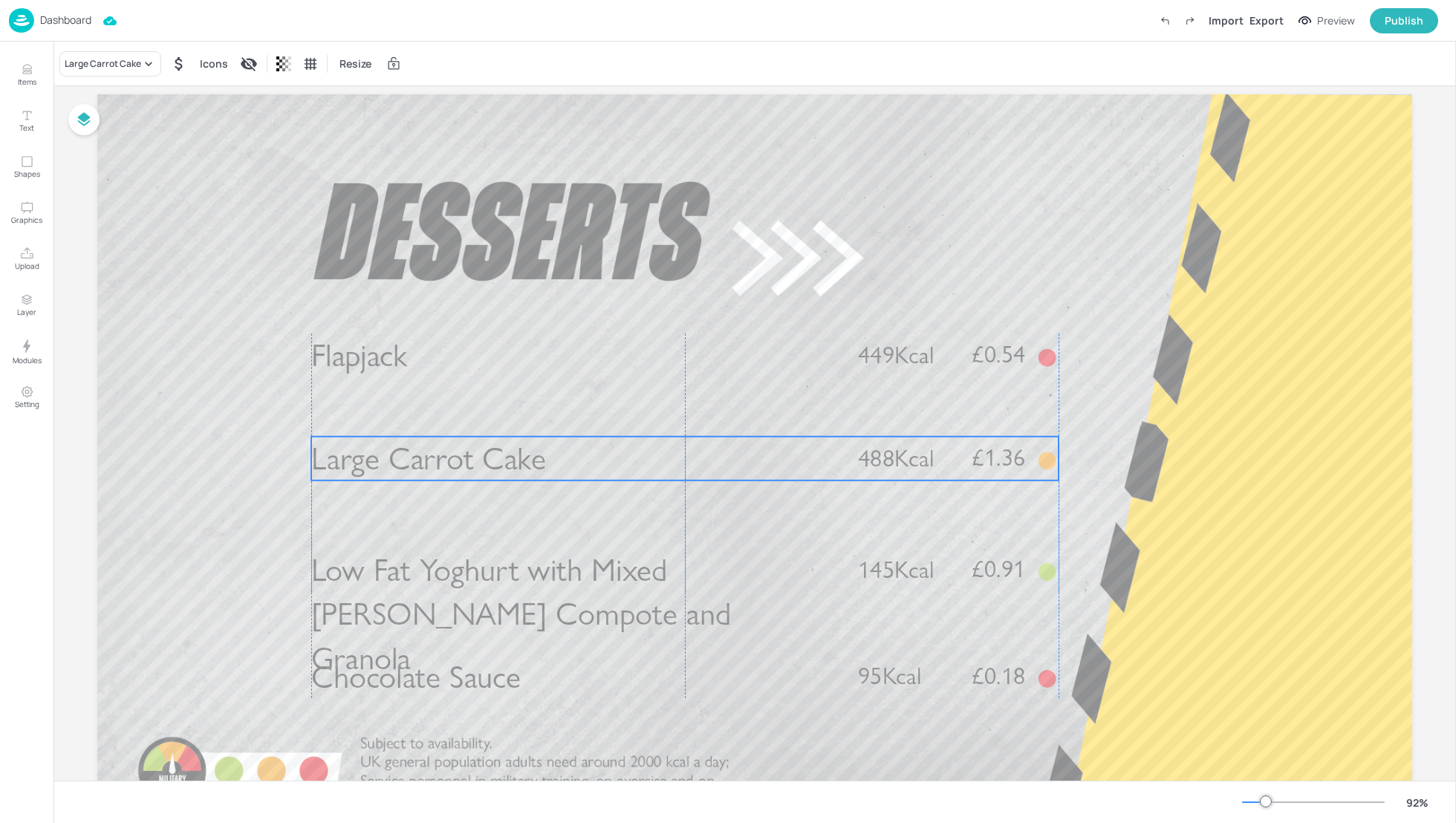
drag, startPoint x: 458, startPoint y: 477, endPoint x: 456, endPoint y: 466, distance: 11.2
click at [456, 466] on span "Large Carrot Cake" at bounding box center [428, 458] width 235 height 39
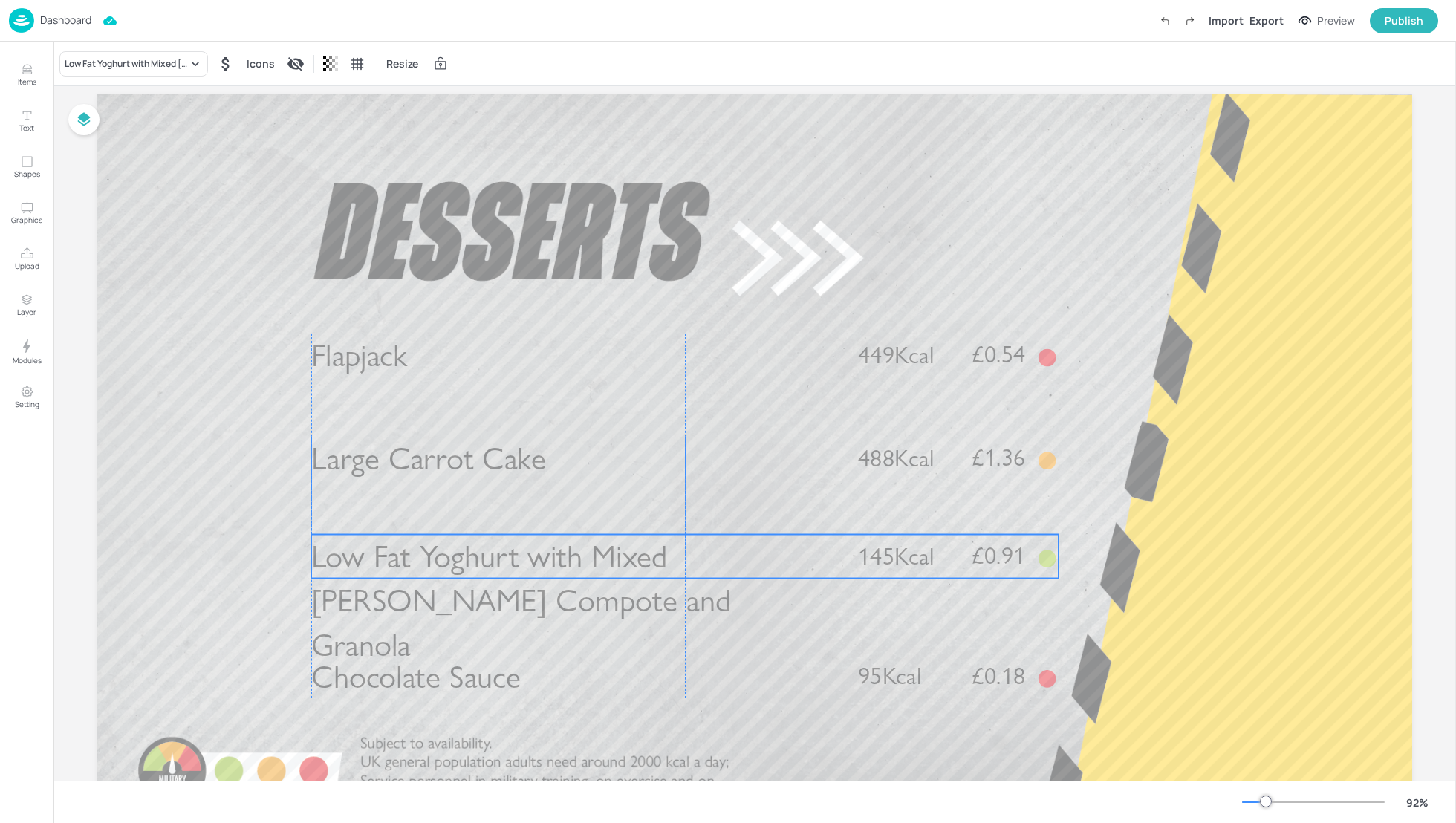
drag, startPoint x: 456, startPoint y: 562, endPoint x: 456, endPoint y: 549, distance: 13.0
click at [456, 549] on span "Low Fat Yoghurt with Mixed Berry Compote and Granola" at bounding box center [520, 600] width 420 height 126
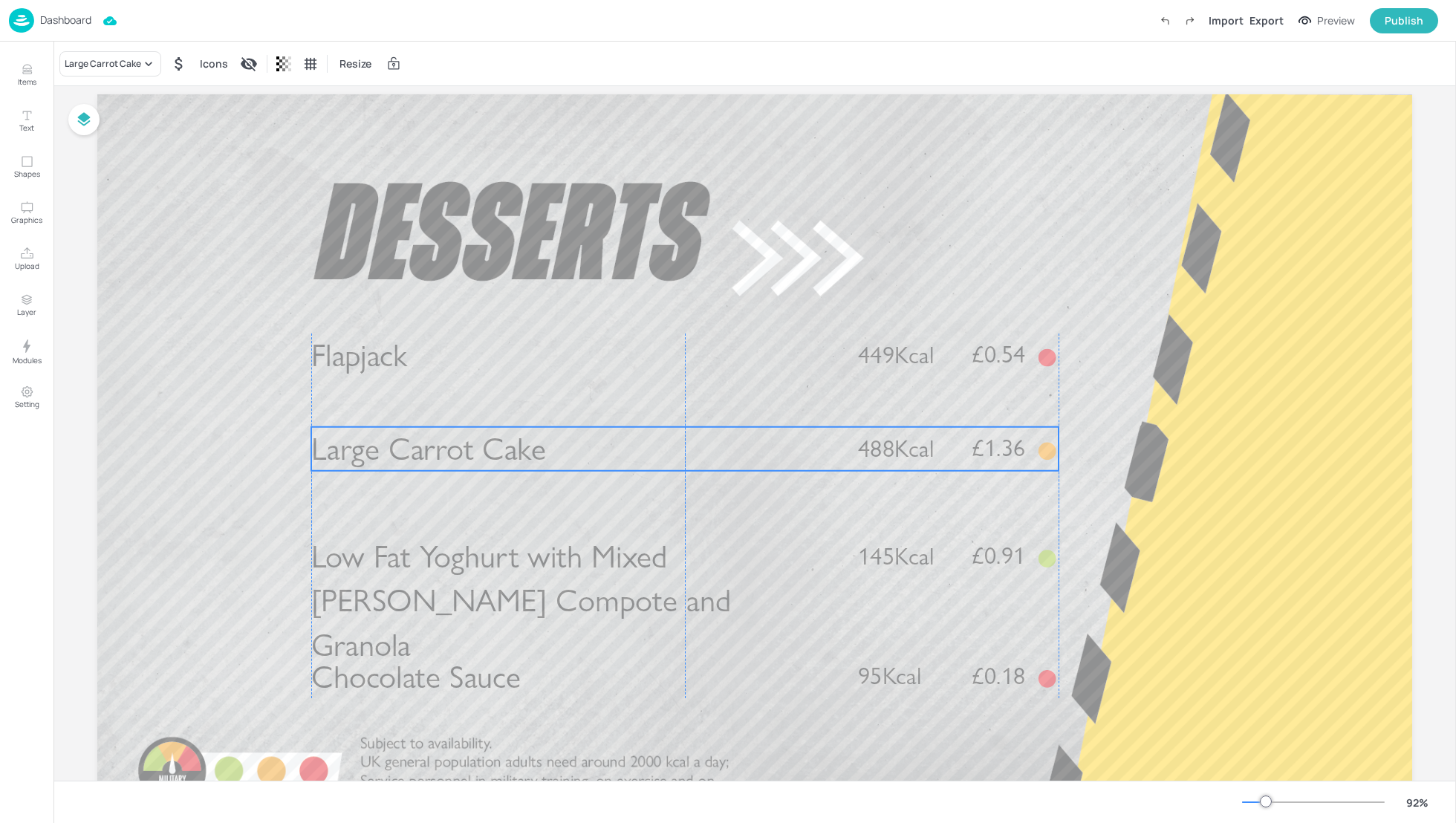
drag, startPoint x: 681, startPoint y: 450, endPoint x: 680, endPoint y: 440, distance: 10.0
click at [680, 440] on p "Large Carrot Cake" at bounding box center [571, 450] width 522 height 44
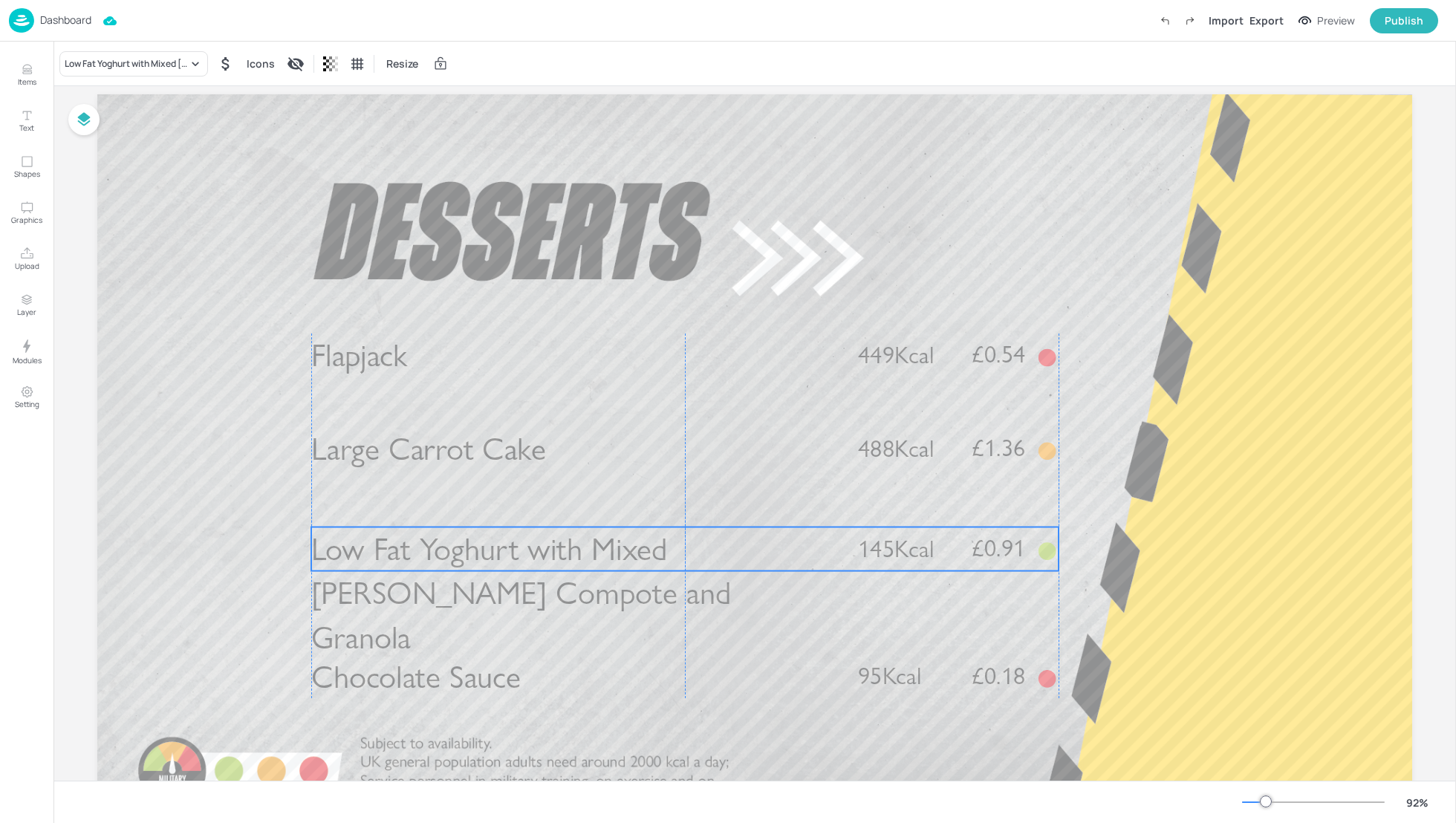
drag, startPoint x: 625, startPoint y: 552, endPoint x: 624, endPoint y: 545, distance: 7.1
click at [624, 545] on span "Low Fat Yoghurt with Mixed Berry Compote and Granola" at bounding box center [520, 593] width 420 height 126
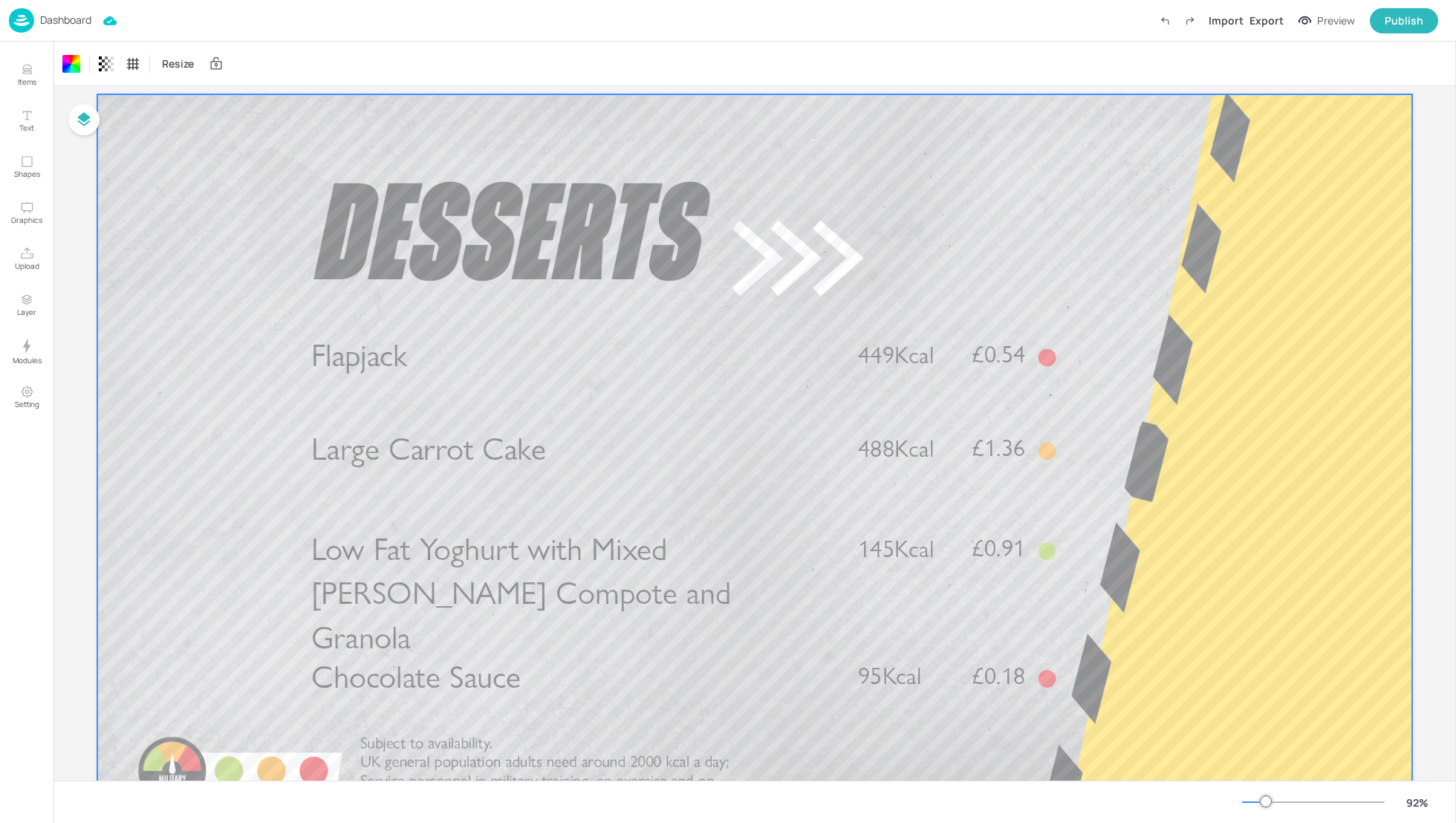
scroll to position [78, 0]
